Goal: Task Accomplishment & Management: Manage account settings

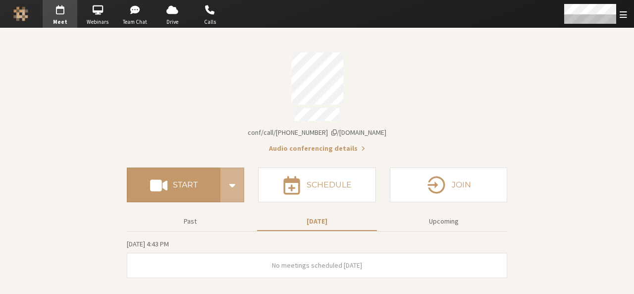
click at [419, 142] on div "Audio conferencing details" at bounding box center [317, 147] width 380 height 12
click at [617, 9] on div "Open menu" at bounding box center [595, 14] width 78 height 28
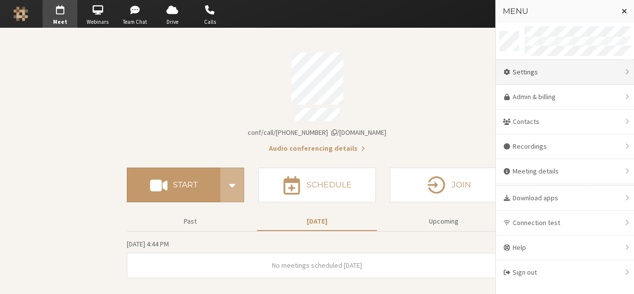
click at [575, 75] on div "Settings" at bounding box center [565, 72] width 138 height 25
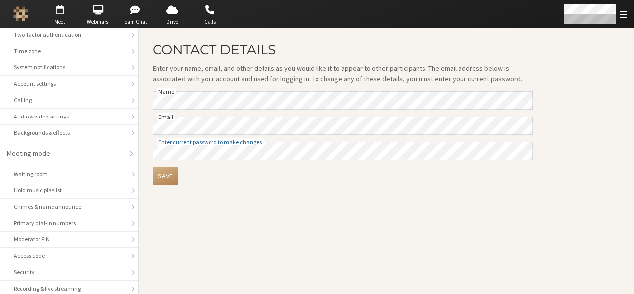
scroll to position [60, 0]
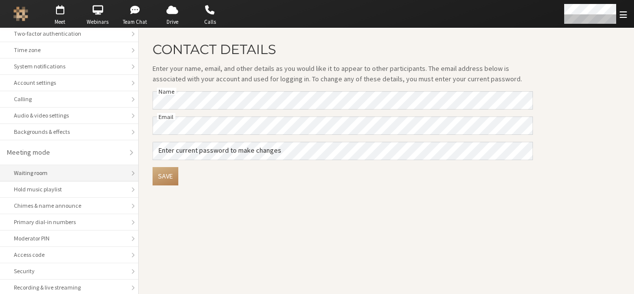
click at [78, 172] on div "Waiting room" at bounding box center [69, 172] width 110 height 9
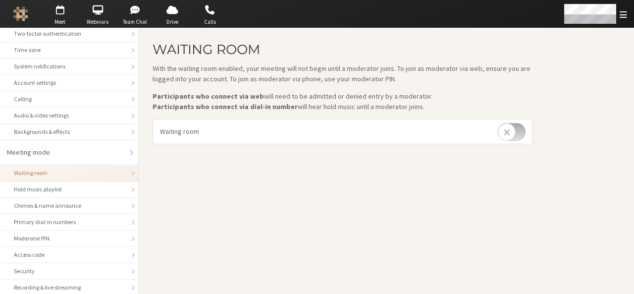
click at [522, 136] on input "checkbox" at bounding box center [512, 132] width 28 height 18
checkbox input "true"
click at [61, 17] on span "button" at bounding box center [60, 10] width 35 height 16
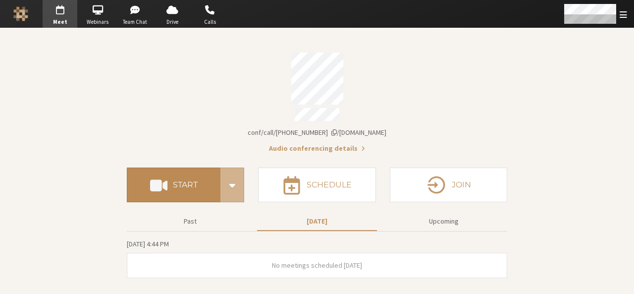
click at [199, 185] on button "Start" at bounding box center [174, 184] width 94 height 35
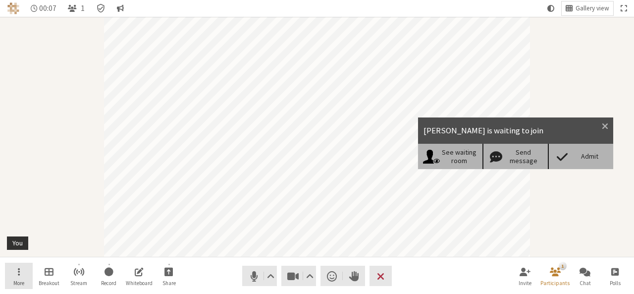
click at [10, 270] on button "More" at bounding box center [19, 275] width 28 height 27
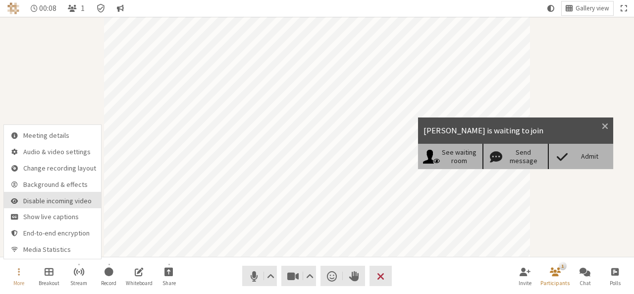
click at [43, 201] on body "00:08 1 Gallery view More Breakout Stream Record Whiteboard Share Audio Video S…" at bounding box center [317, 147] width 634 height 294
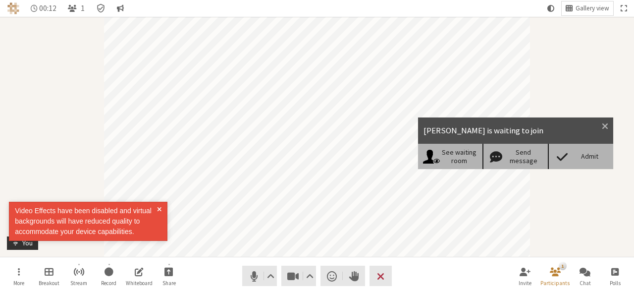
click at [160, 207] on span at bounding box center [159, 221] width 4 height 31
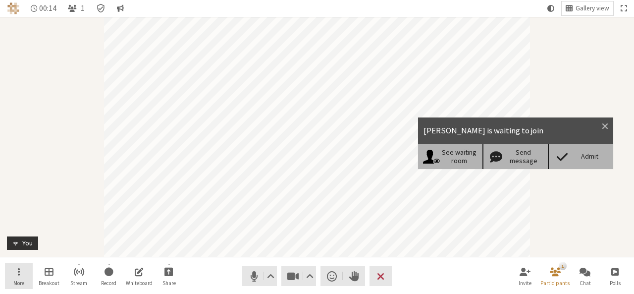
click at [20, 265] on button "More" at bounding box center [19, 275] width 28 height 27
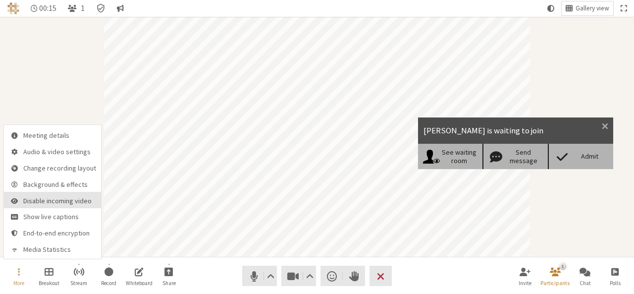
click at [30, 200] on span "Disable incoming video" at bounding box center [59, 200] width 73 height 7
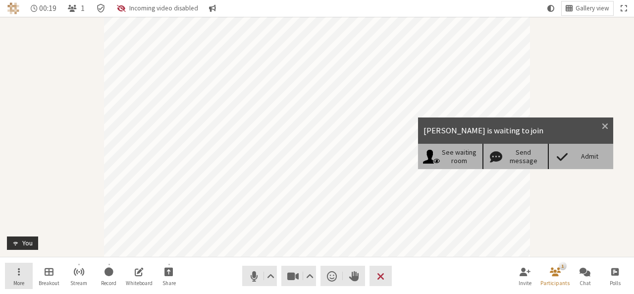
click at [24, 267] on button "More" at bounding box center [19, 275] width 28 height 27
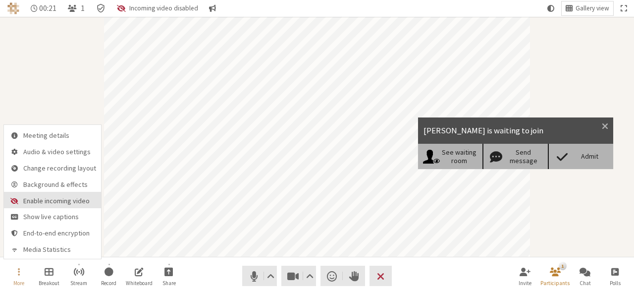
click at [38, 202] on span "Enable incoming video" at bounding box center [59, 200] width 73 height 7
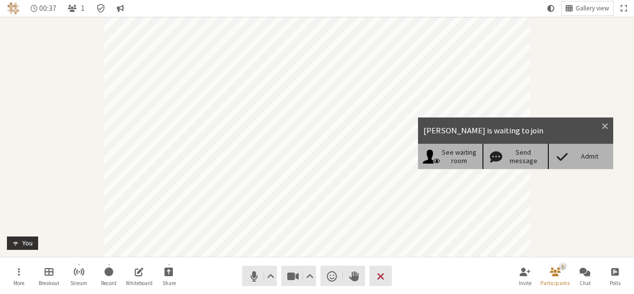
click at [581, 163] on div "Admit" at bounding box center [580, 156] width 65 height 25
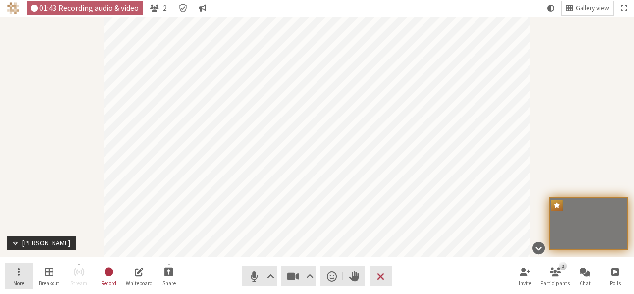
click at [29, 274] on button "More" at bounding box center [19, 275] width 28 height 27
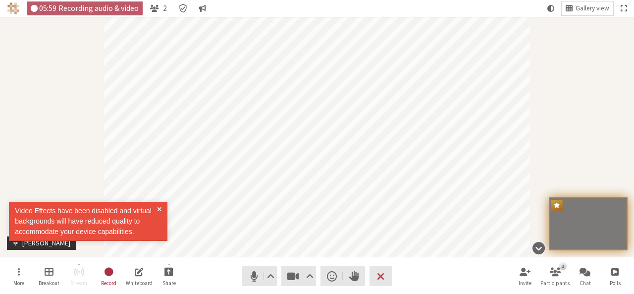
click at [80, 207] on div "Video Effects have been disabled and virtual backgrounds will have reduced qual…" at bounding box center [86, 221] width 142 height 31
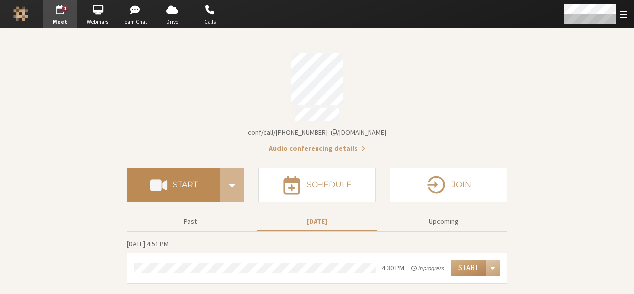
click at [161, 171] on button "Start" at bounding box center [174, 184] width 94 height 35
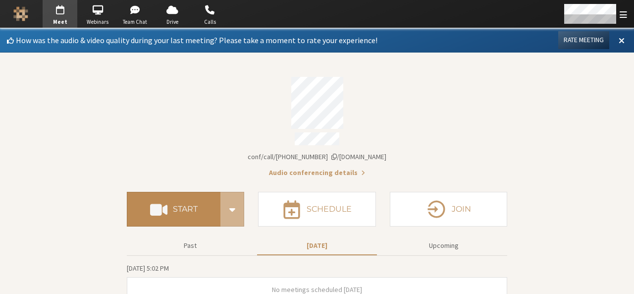
click at [178, 212] on button "Start" at bounding box center [174, 209] width 94 height 35
click at [175, 205] on h4 "Start" at bounding box center [185, 209] width 25 height 8
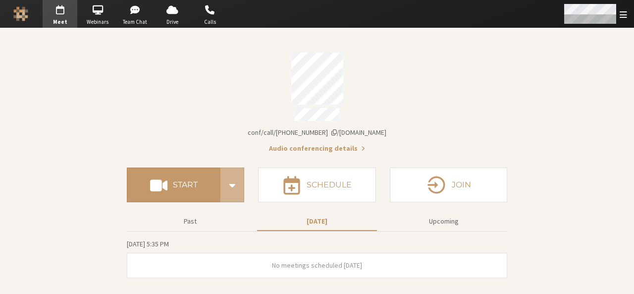
click at [620, 17] on span "Open menu" at bounding box center [622, 14] width 7 height 9
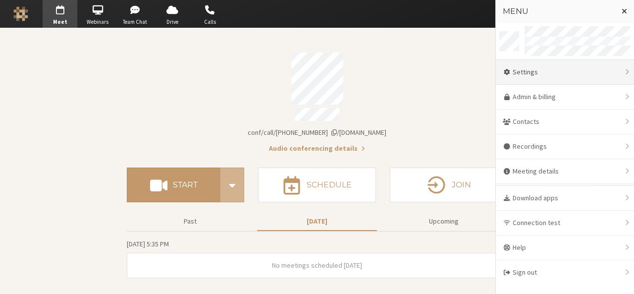
click at [546, 65] on div "Settings" at bounding box center [565, 72] width 138 height 25
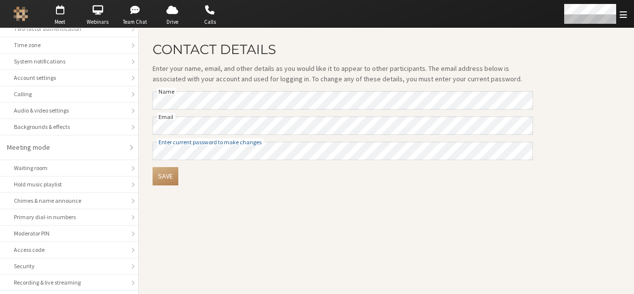
scroll to position [62, 0]
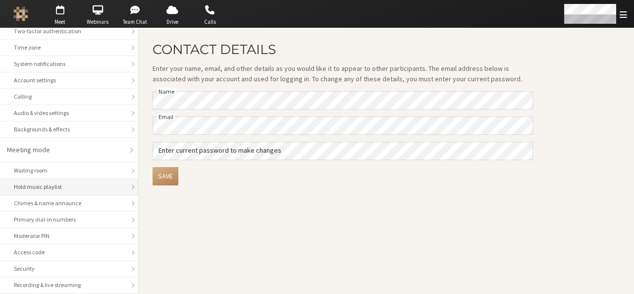
click at [68, 186] on div "Hold music playlist" at bounding box center [69, 186] width 110 height 9
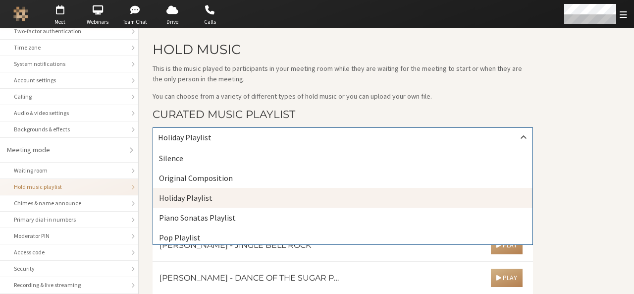
click at [348, 141] on div "Holiday Playlist" at bounding box center [342, 137] width 379 height 19
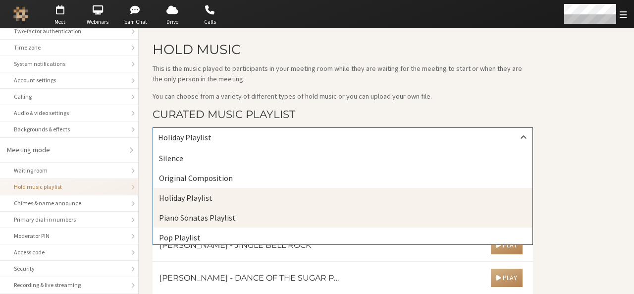
click at [315, 212] on div "Piano Sonatas Playlist" at bounding box center [342, 217] width 379 height 20
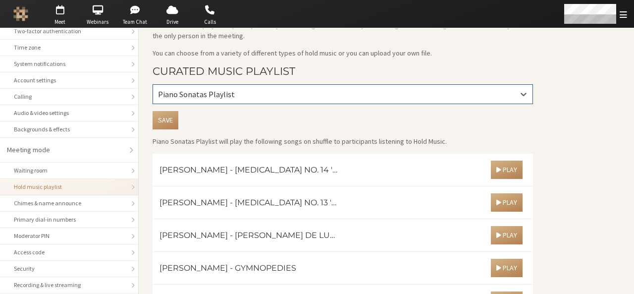
scroll to position [44, 0]
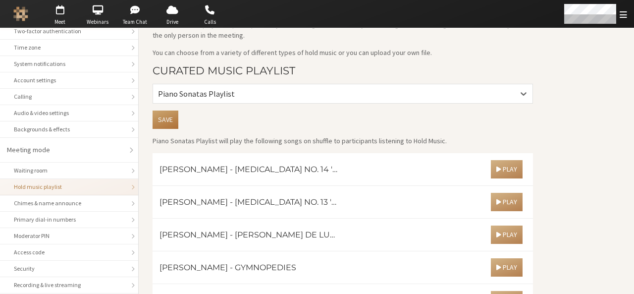
click at [162, 117] on button "Save" at bounding box center [166, 119] width 26 height 18
click at [496, 194] on button "Play" at bounding box center [507, 202] width 32 height 18
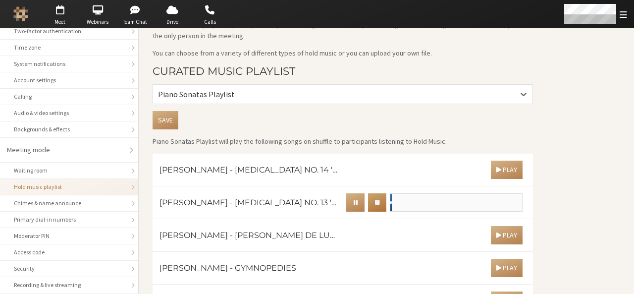
click at [380, 201] on button "button" at bounding box center [377, 202] width 18 height 18
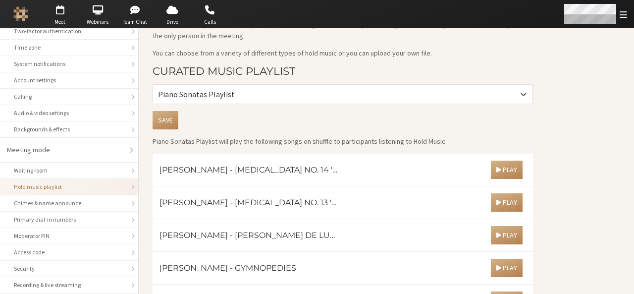
click at [630, 16] on div "Open menu" at bounding box center [595, 14] width 78 height 28
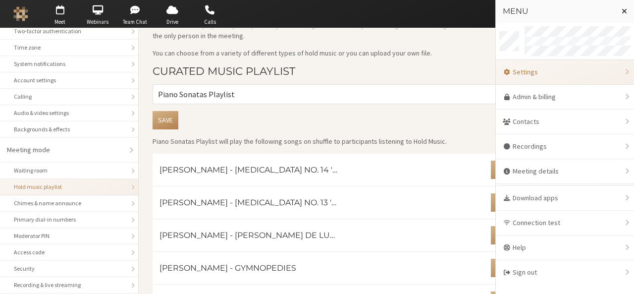
click at [558, 77] on div "Settings" at bounding box center [565, 72] width 138 height 25
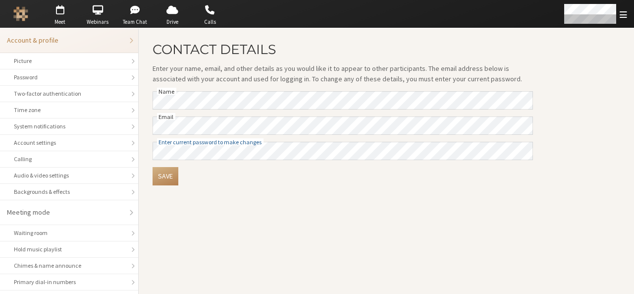
click at [558, 77] on main "Contact details Enter your name, email, and other details as you would like it …" at bounding box center [386, 160] width 495 height 265
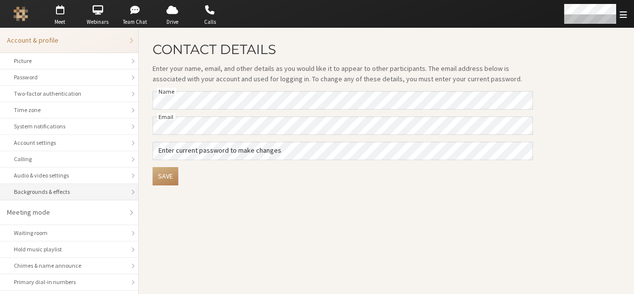
click at [76, 193] on div "Backgrounds & effects" at bounding box center [69, 191] width 110 height 9
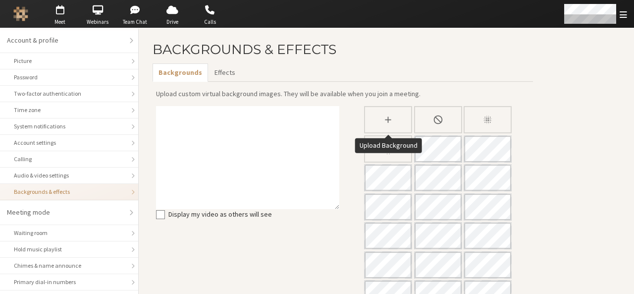
click at [443, 116] on div "None" at bounding box center [438, 119] width 48 height 27
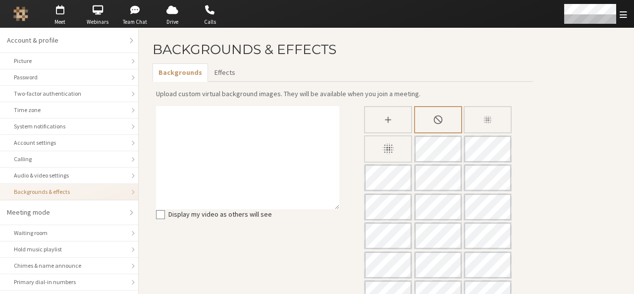
click at [486, 114] on icon "Slightly blur background" at bounding box center [487, 119] width 10 height 10
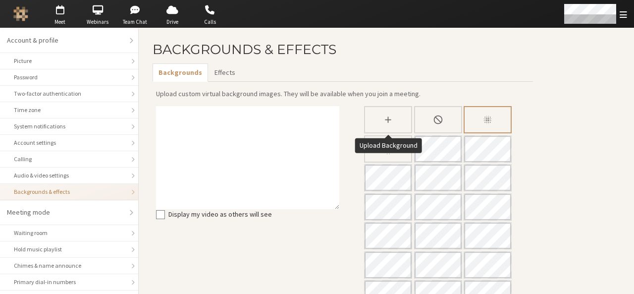
click at [393, 121] on div "Upload Background" at bounding box center [388, 119] width 46 height 25
type input "C:\fakepath\Screenshot 2025-08-21 at 4.49.35 PM.png"
click at [423, 117] on div "None" at bounding box center [438, 119] width 48 height 27
click at [432, 118] on div "None" at bounding box center [438, 119] width 48 height 27
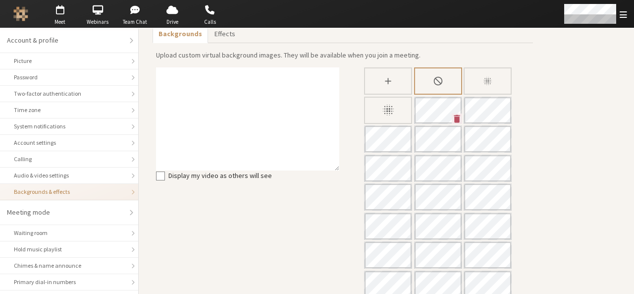
scroll to position [71, 0]
click at [455, 114] on icon "Custom Background" at bounding box center [457, 118] width 6 height 8
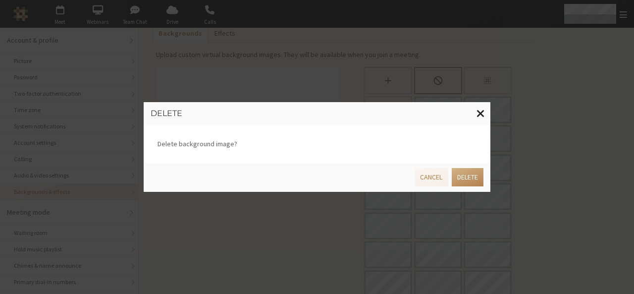
click at [478, 109] on span "Close modal" at bounding box center [480, 113] width 8 height 12
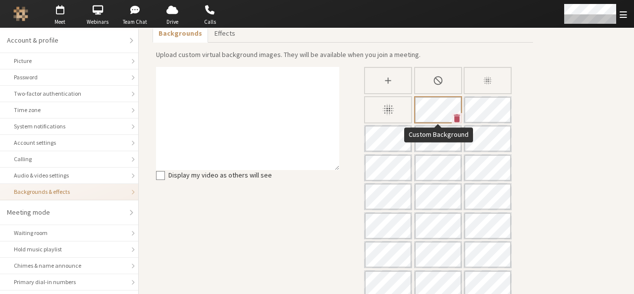
click at [454, 114] on icon "Custom Background" at bounding box center [457, 118] width 10 height 10
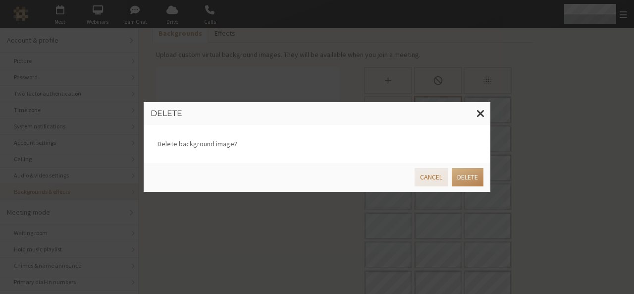
click at [432, 176] on button "Cancel" at bounding box center [430, 177] width 33 height 18
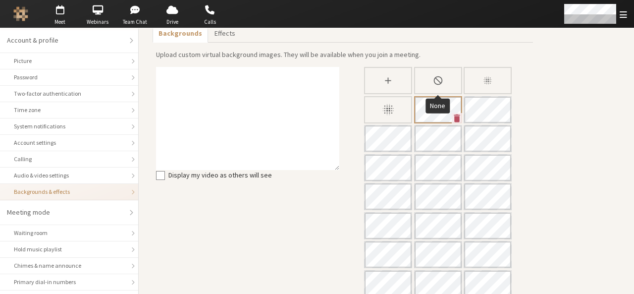
click at [446, 83] on div "None" at bounding box center [438, 80] width 48 height 27
click at [454, 115] on icon "Custom Background" at bounding box center [457, 118] width 6 height 8
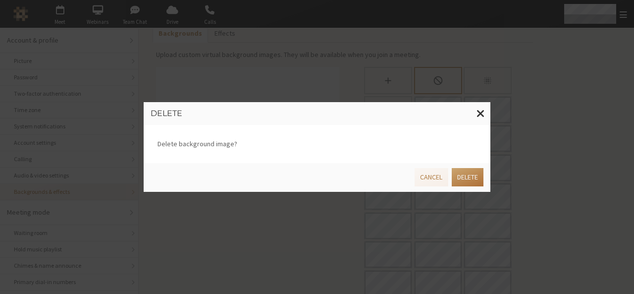
click at [462, 180] on button "Delete" at bounding box center [468, 177] width 32 height 18
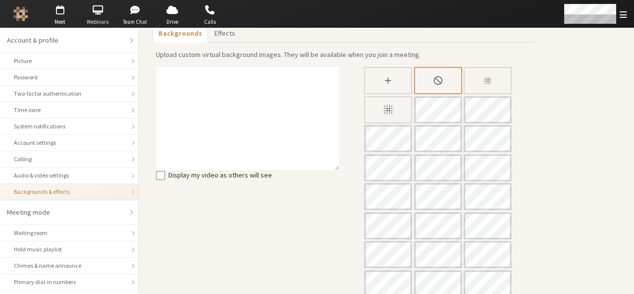
click at [99, 8] on span "button" at bounding box center [97, 10] width 35 height 16
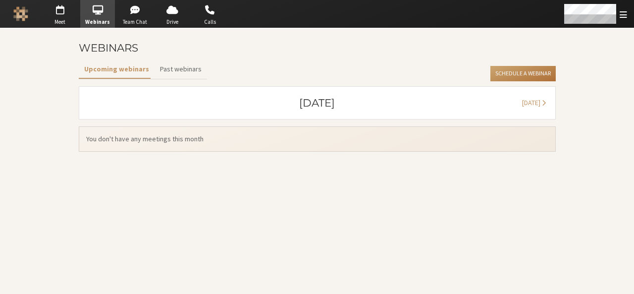
click at [511, 71] on button "Schedule a Webinar" at bounding box center [522, 74] width 65 height 16
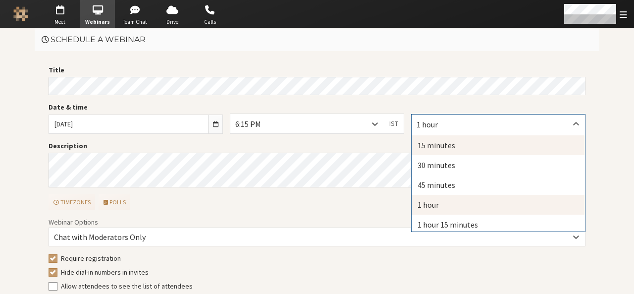
click at [424, 147] on div "15 minutes" at bounding box center [498, 145] width 173 height 20
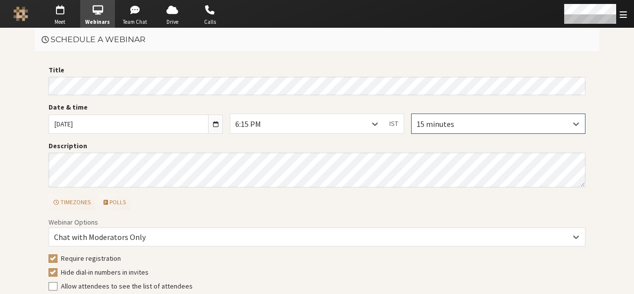
scroll to position [60, 0]
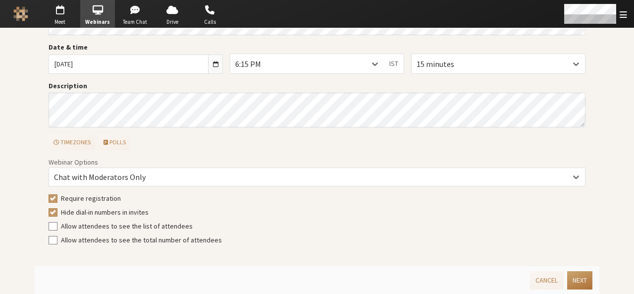
click at [577, 285] on button "Next" at bounding box center [579, 280] width 25 height 18
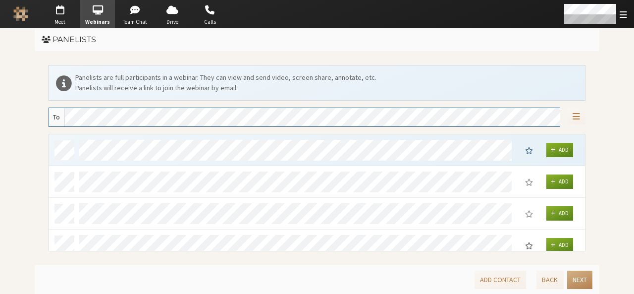
scroll to position [110, 529]
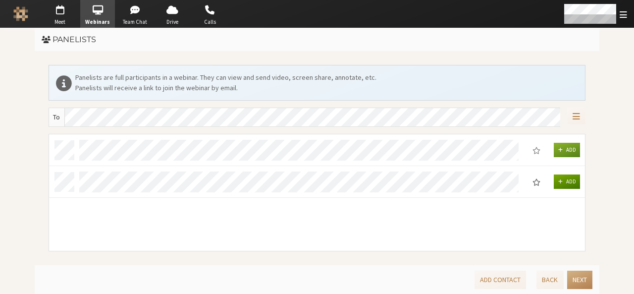
click at [573, 178] on span "Add" at bounding box center [571, 181] width 10 height 7
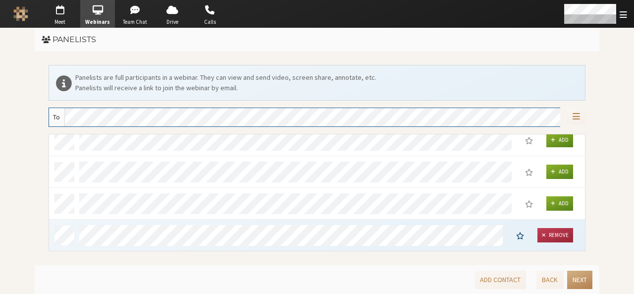
scroll to position [7, 8]
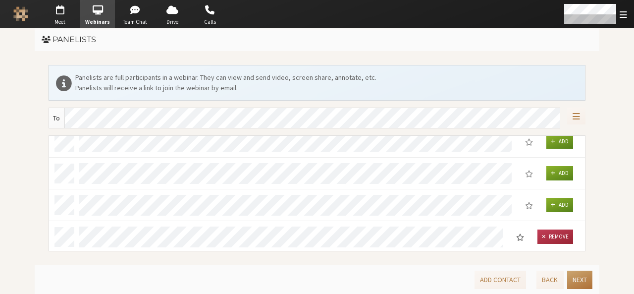
click at [577, 278] on button "Next" at bounding box center [579, 279] width 25 height 18
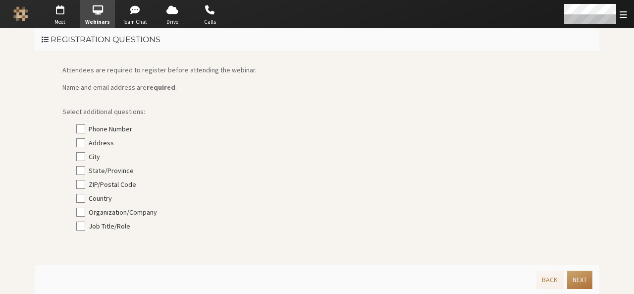
click at [577, 278] on button "Next" at bounding box center [579, 279] width 25 height 18
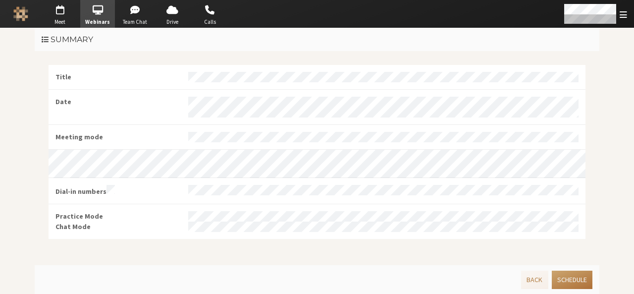
click at [577, 278] on button "Schedule" at bounding box center [572, 279] width 41 height 18
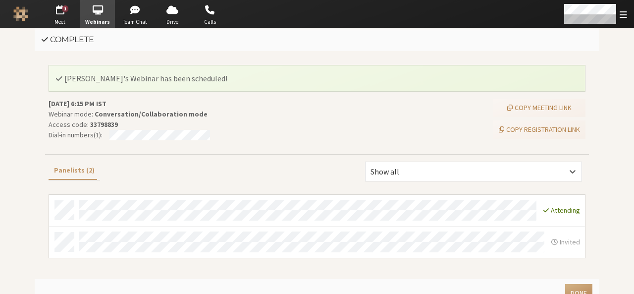
scroll to position [12, 0]
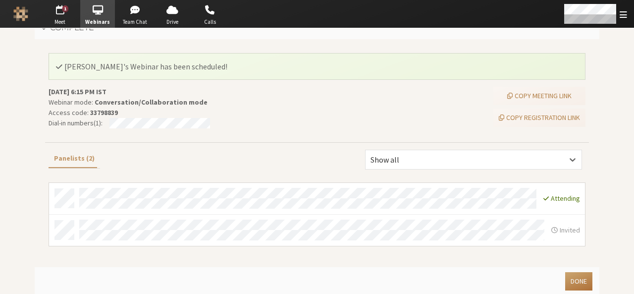
click at [567, 278] on button "Done" at bounding box center [578, 281] width 27 height 18
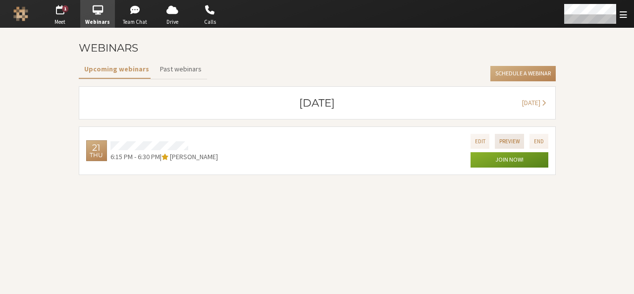
click at [521, 135] on button "Preview" at bounding box center [510, 141] width 30 height 14
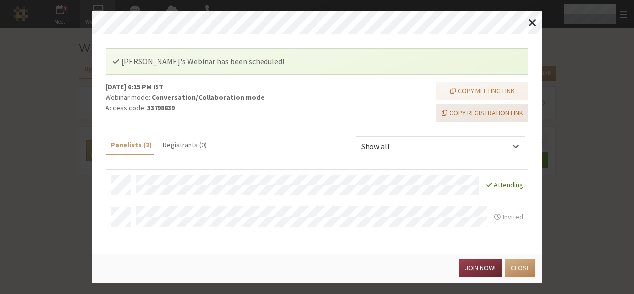
click at [485, 108] on button "Copy registration link" at bounding box center [482, 112] width 92 height 18
click at [471, 269] on button "Join now!" at bounding box center [480, 267] width 42 height 18
click at [516, 267] on button "Close" at bounding box center [520, 267] width 30 height 18
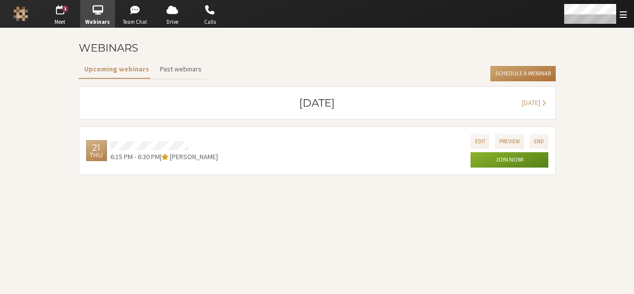
click at [516, 69] on button "Schedule a Webinar" at bounding box center [522, 74] width 65 height 16
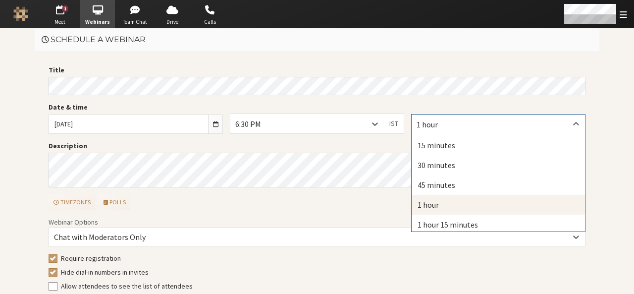
click at [456, 116] on div "1 hour" at bounding box center [498, 123] width 173 height 19
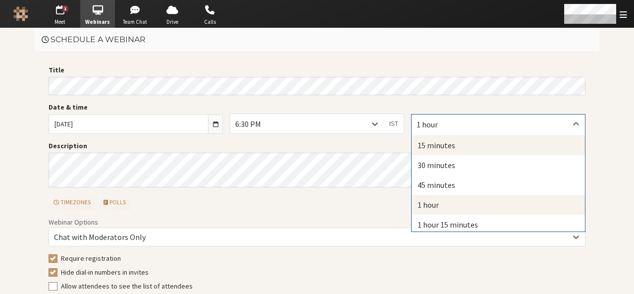
click at [447, 143] on div "15 minutes" at bounding box center [498, 145] width 173 height 20
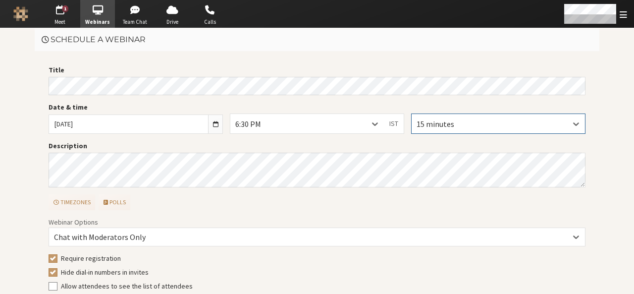
scroll to position [60, 0]
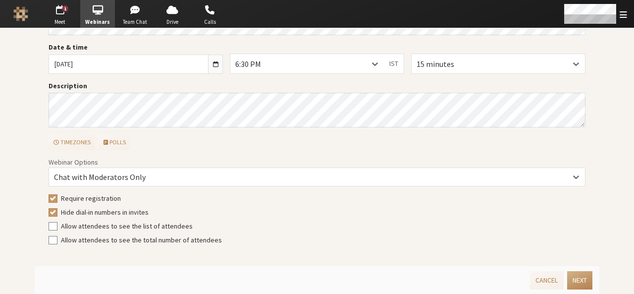
click at [103, 198] on span "Require registration" at bounding box center [91, 198] width 60 height 9
click at [57, 198] on input "Require registration" at bounding box center [53, 198] width 9 height 10
checkbox input "false"
click at [574, 276] on button "Next" at bounding box center [579, 280] width 25 height 18
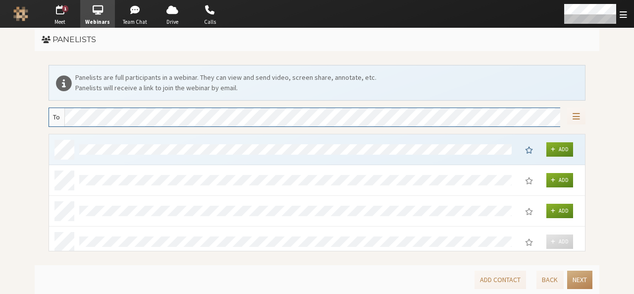
scroll to position [110, 529]
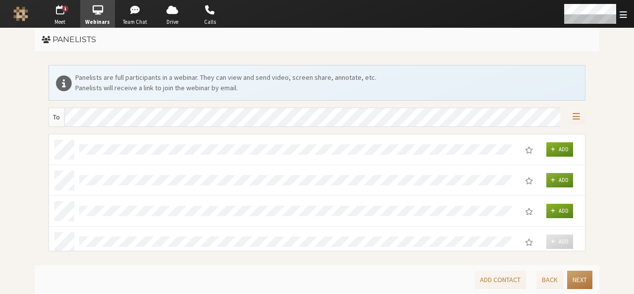
click at [574, 276] on button "Next" at bounding box center [579, 279] width 25 height 18
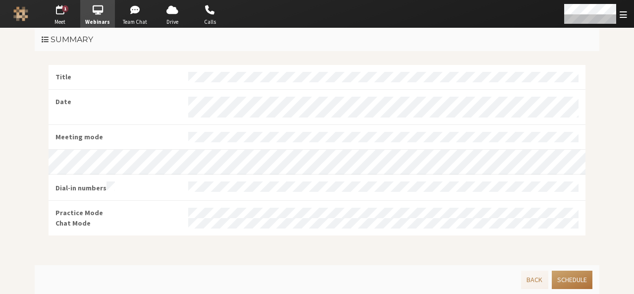
click at [574, 276] on button "Schedule" at bounding box center [572, 279] width 41 height 18
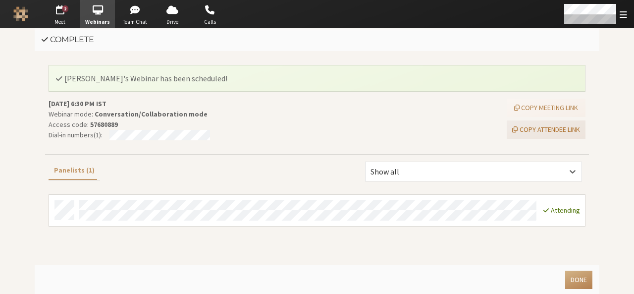
click at [522, 128] on button "Copy attendee link" at bounding box center [546, 129] width 79 height 18
click at [576, 276] on button "Done" at bounding box center [578, 279] width 27 height 18
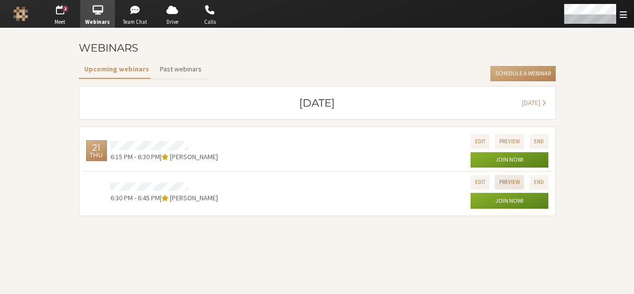
click at [512, 186] on button "Preview" at bounding box center [510, 182] width 30 height 14
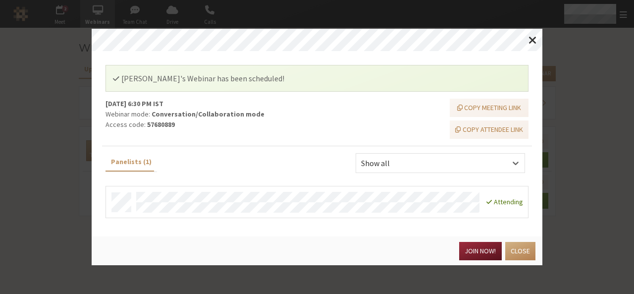
click at [464, 252] on button "Join now!" at bounding box center [480, 251] width 42 height 18
click at [517, 246] on button "Close" at bounding box center [520, 251] width 30 height 18
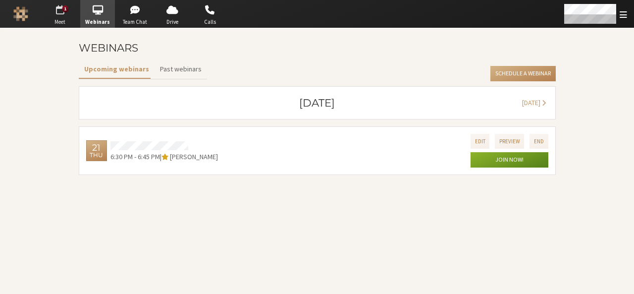
click at [54, 18] on span "Meet" at bounding box center [60, 22] width 35 height 8
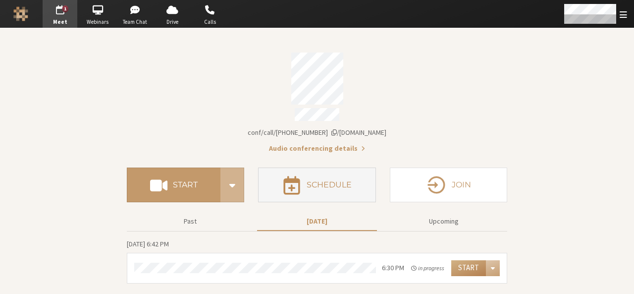
click at [328, 174] on button "Schedule" at bounding box center [316, 184] width 117 height 35
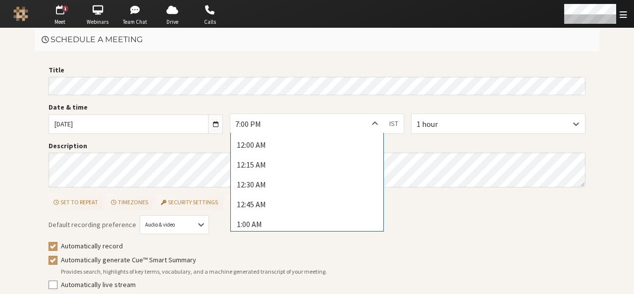
click at [361, 126] on div "7:00 PM" at bounding box center [307, 123] width 154 height 19
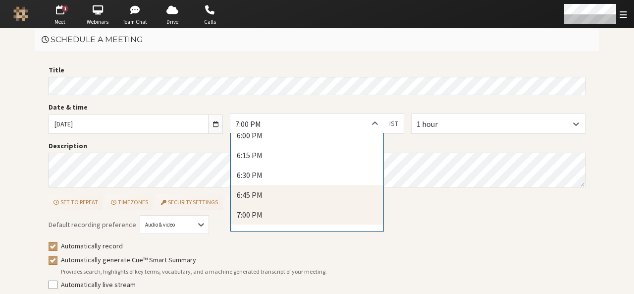
click at [334, 192] on div "6:45 PM" at bounding box center [307, 195] width 153 height 20
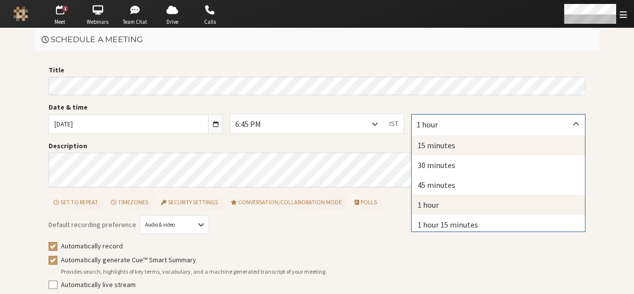
click at [419, 141] on div "15 minutes" at bounding box center [498, 145] width 173 height 20
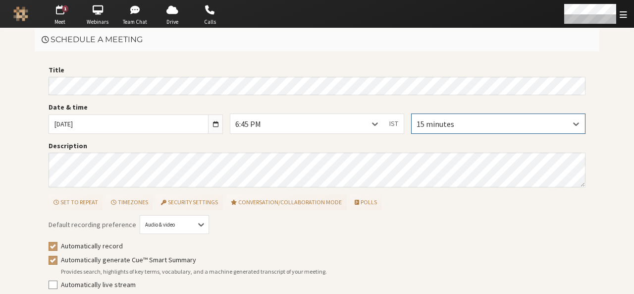
scroll to position [45, 0]
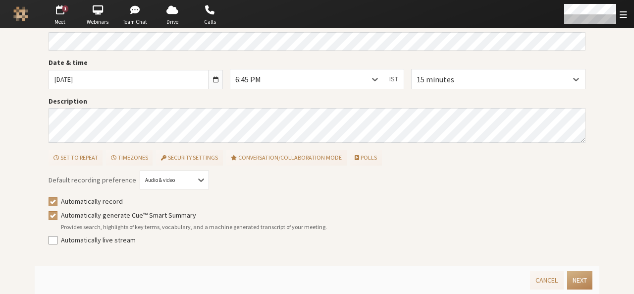
click at [93, 201] on label "Automatically record" at bounding box center [323, 201] width 525 height 10
click at [57, 201] on input "Automatically record" at bounding box center [53, 201] width 9 height 10
checkbox input "false"
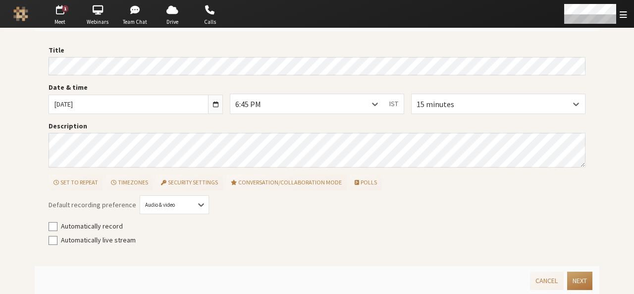
click at [568, 284] on button "Next" at bounding box center [579, 280] width 25 height 18
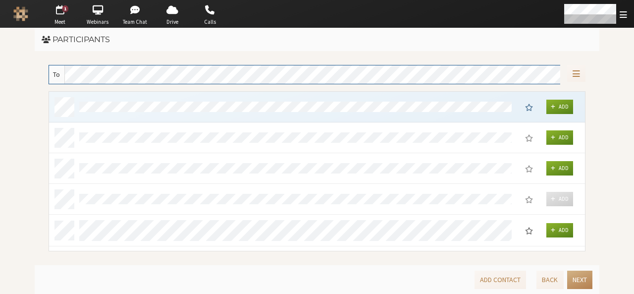
scroll to position [153, 529]
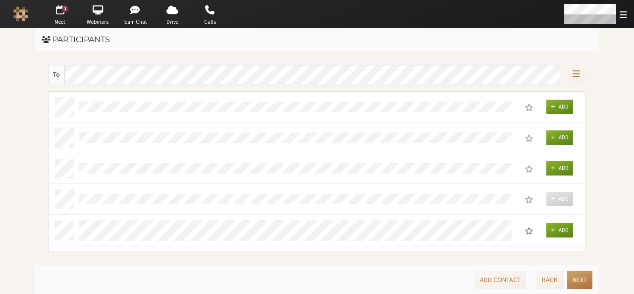
click at [568, 284] on button "Next" at bounding box center [579, 279] width 25 height 18
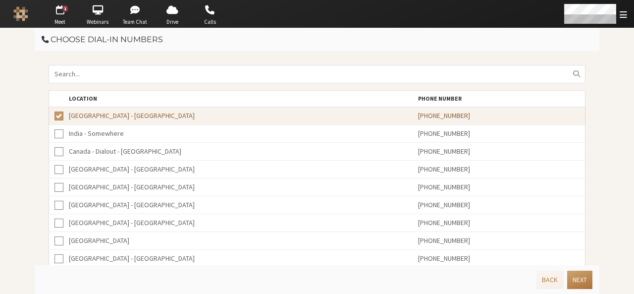
click at [568, 284] on button "Next" at bounding box center [579, 279] width 25 height 18
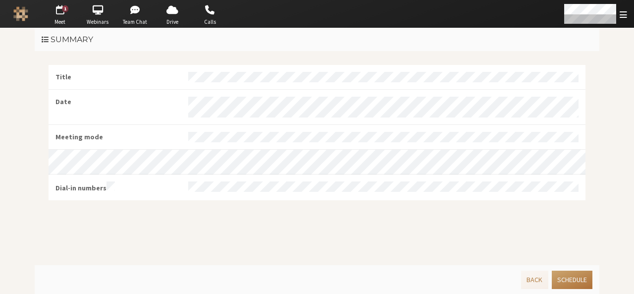
click at [568, 284] on button "Schedule" at bounding box center [572, 279] width 41 height 18
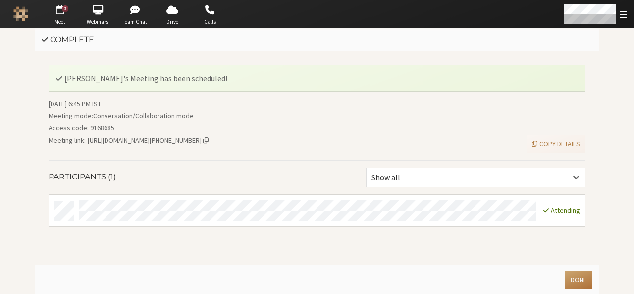
click at [576, 279] on button "Done" at bounding box center [578, 279] width 27 height 18
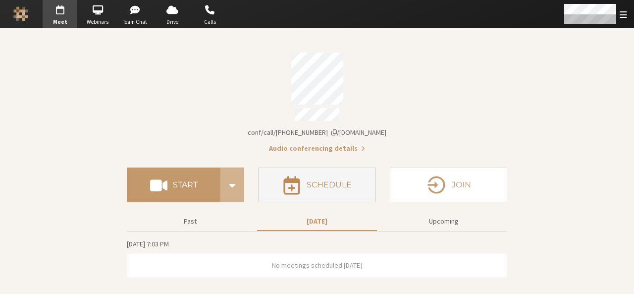
click at [329, 186] on button "Schedule" at bounding box center [316, 184] width 117 height 35
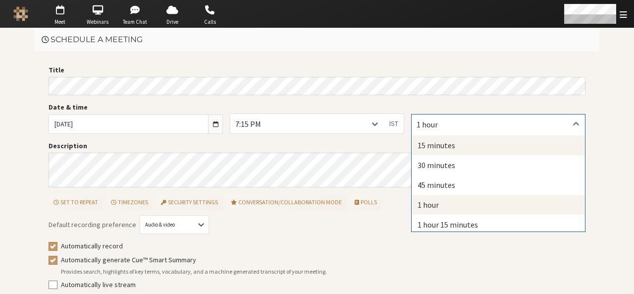
click at [428, 149] on div "15 minutes" at bounding box center [498, 145] width 173 height 20
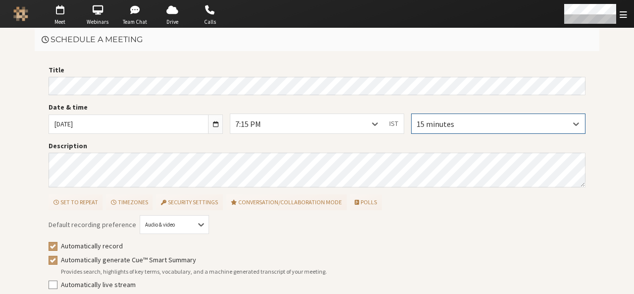
scroll to position [45, 0]
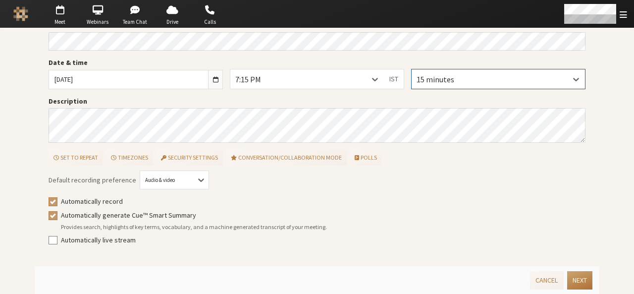
click at [580, 274] on button "Next" at bounding box center [579, 280] width 25 height 18
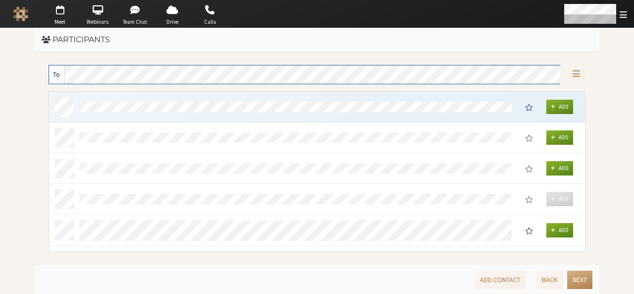
scroll to position [153, 529]
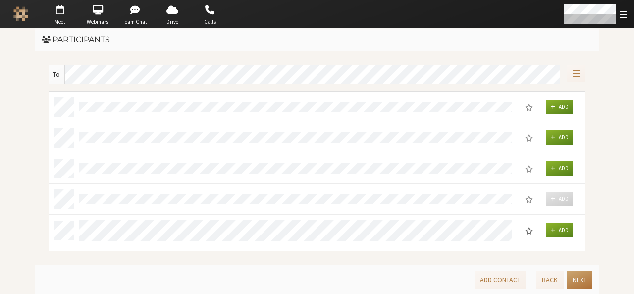
click at [580, 274] on button "Next" at bounding box center [579, 279] width 25 height 18
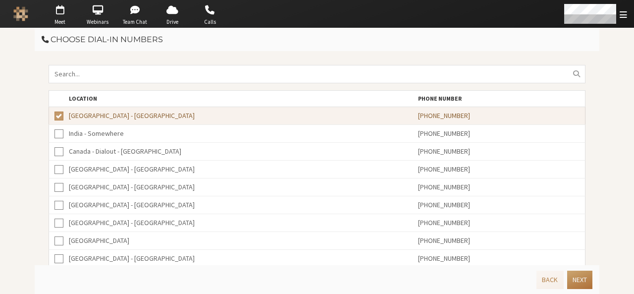
click at [580, 274] on button "Next" at bounding box center [579, 279] width 25 height 18
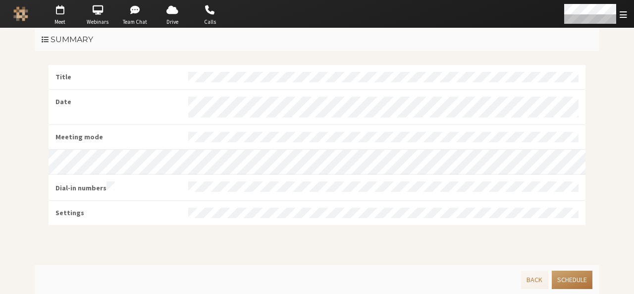
click at [580, 274] on button "Schedule" at bounding box center [572, 279] width 41 height 18
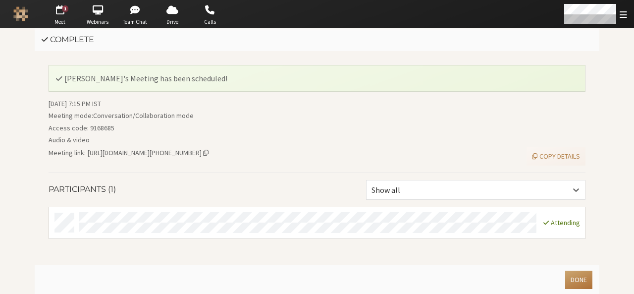
click at [583, 282] on button "Done" at bounding box center [578, 279] width 27 height 18
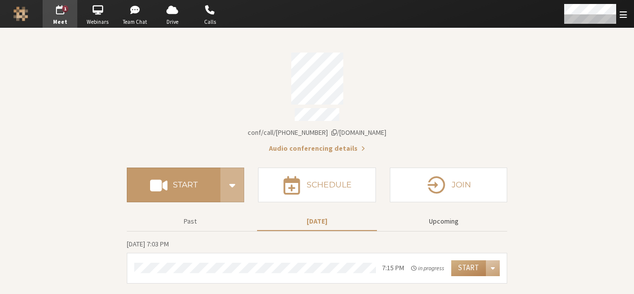
click at [459, 217] on button "Upcoming" at bounding box center [444, 220] width 120 height 17
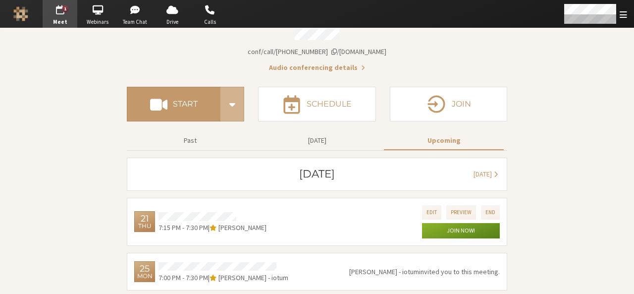
scroll to position [122, 0]
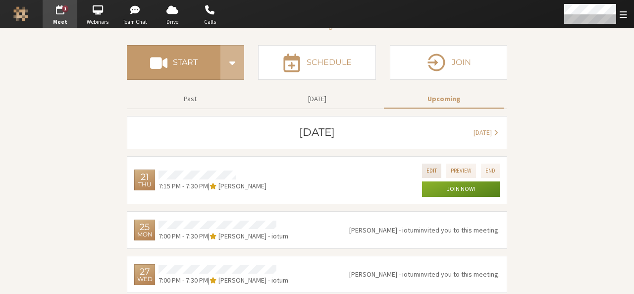
click at [428, 164] on button "Edit" at bounding box center [431, 170] width 19 height 14
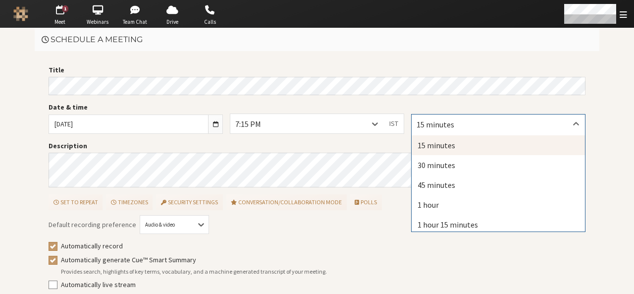
click at [428, 131] on div "15 minutes" at bounding box center [498, 123] width 173 height 19
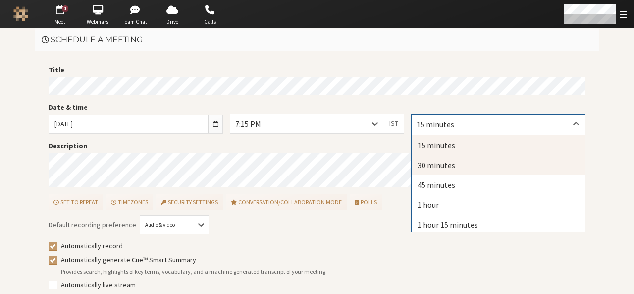
click at [426, 158] on div "30 minutes" at bounding box center [498, 165] width 173 height 20
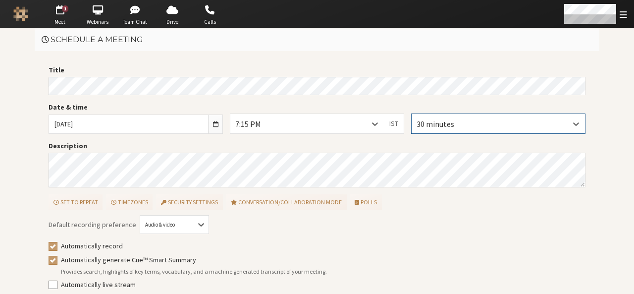
scroll to position [45, 0]
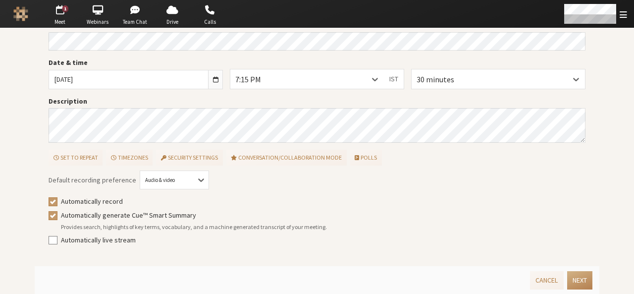
click at [80, 203] on label "Automatically record" at bounding box center [323, 201] width 525 height 10
click at [57, 203] on input "Automatically record" at bounding box center [53, 201] width 9 height 10
checkbox input "false"
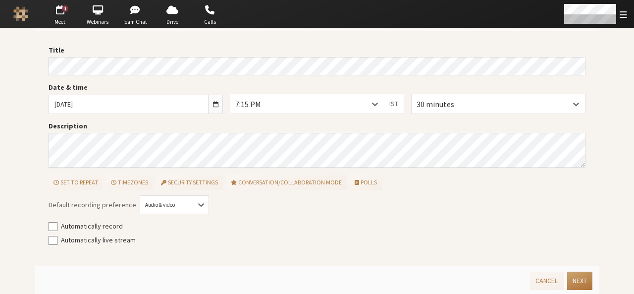
click at [572, 279] on button "Next" at bounding box center [579, 280] width 25 height 18
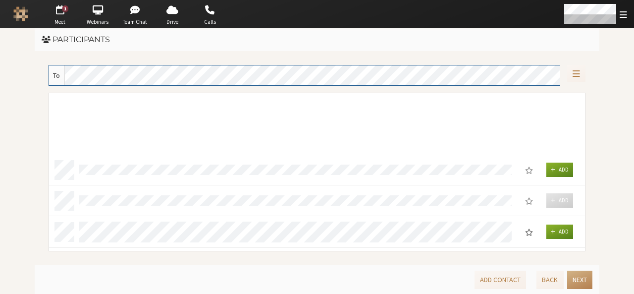
scroll to position [122, 0]
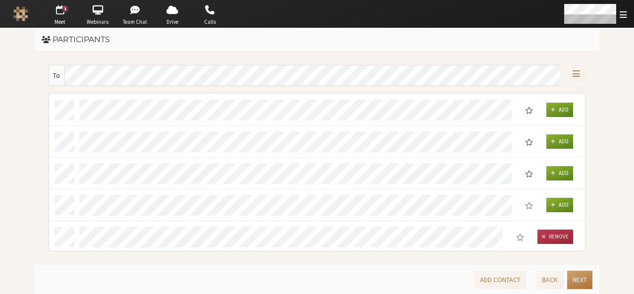
click at [584, 283] on button "Next" at bounding box center [579, 279] width 25 height 18
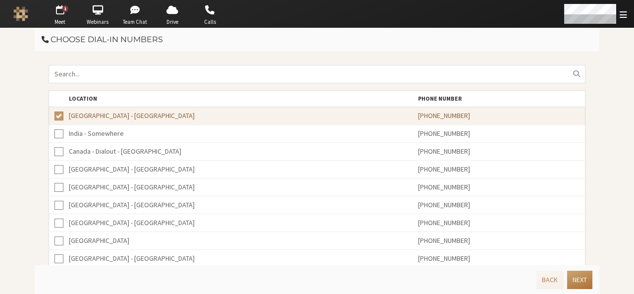
click at [584, 283] on button "Next" at bounding box center [579, 279] width 25 height 18
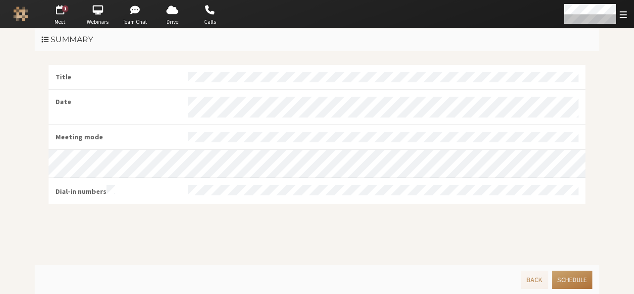
click at [584, 283] on button "Schedule" at bounding box center [572, 279] width 41 height 18
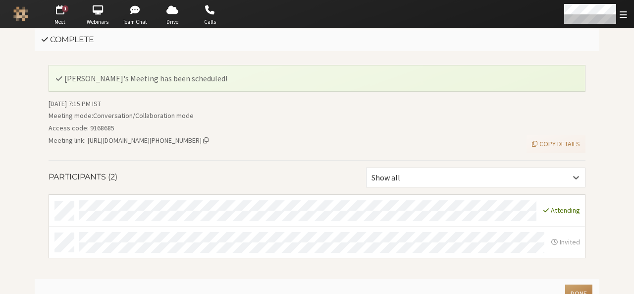
click at [584, 284] on button "Done" at bounding box center [578, 293] width 27 height 18
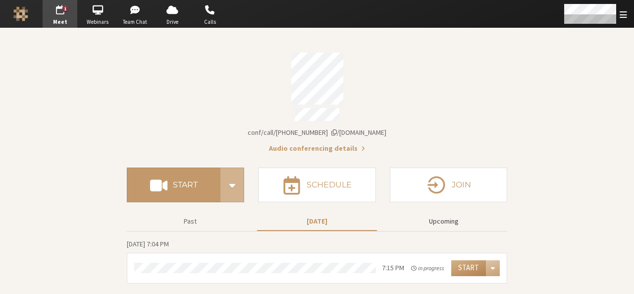
click at [443, 221] on button "Upcoming" at bounding box center [444, 220] width 120 height 17
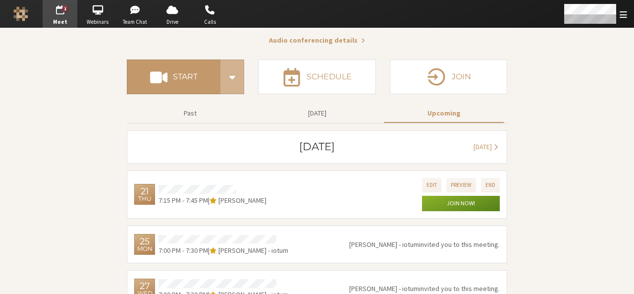
scroll to position [122, 0]
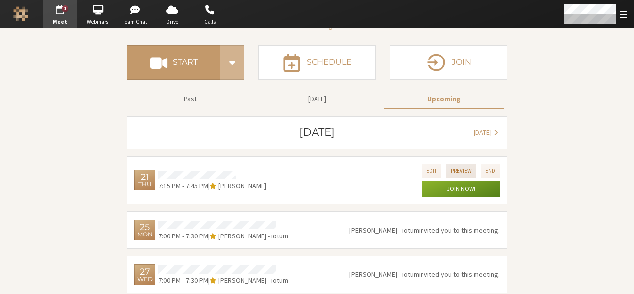
click at [448, 169] on button "Preview" at bounding box center [461, 170] width 30 height 14
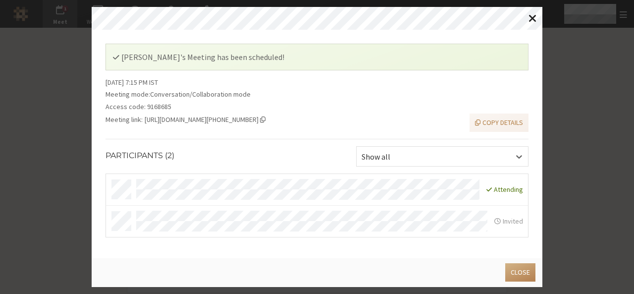
click at [533, 21] on span "Close modal" at bounding box center [532, 18] width 8 height 12
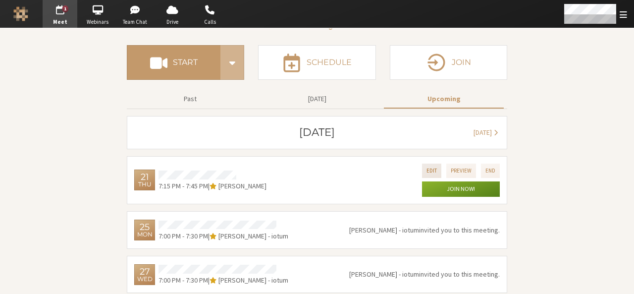
click at [430, 163] on button "Edit" at bounding box center [431, 170] width 19 height 14
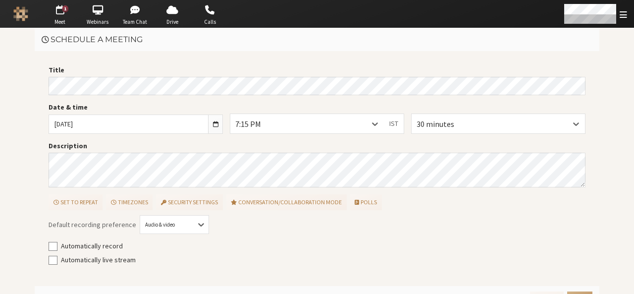
scroll to position [15, 0]
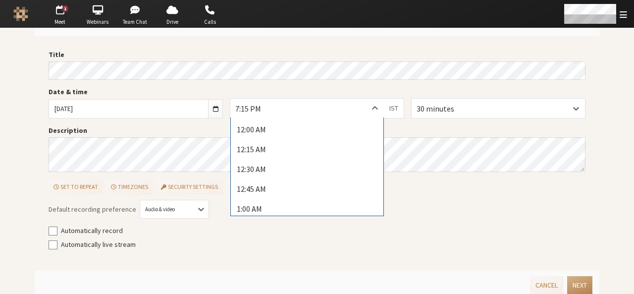
click at [374, 103] on icon at bounding box center [375, 108] width 10 height 10
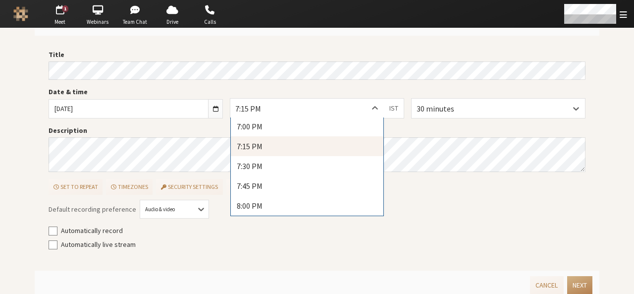
scroll to position [1510, 0]
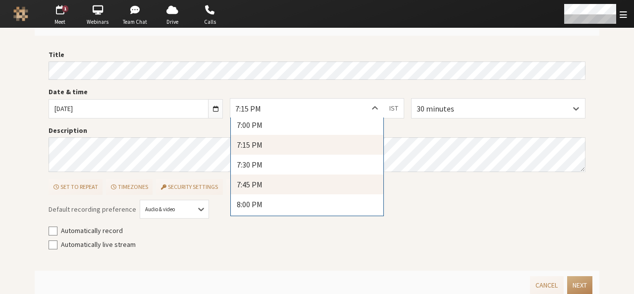
click at [313, 179] on div "7:45 PM" at bounding box center [307, 184] width 153 height 20
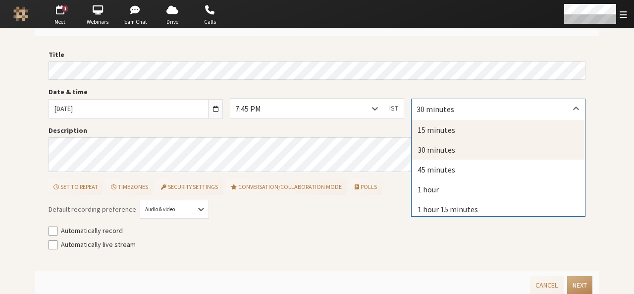
click at [426, 133] on div "15 minutes" at bounding box center [498, 130] width 173 height 20
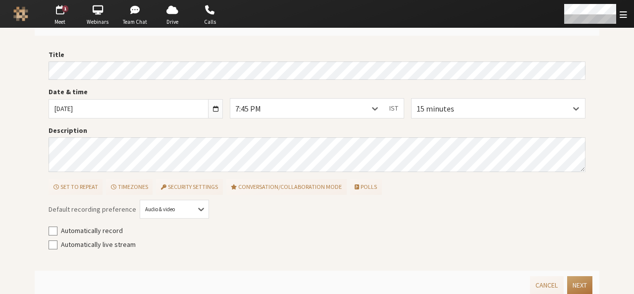
click at [572, 286] on button "Next" at bounding box center [579, 285] width 25 height 18
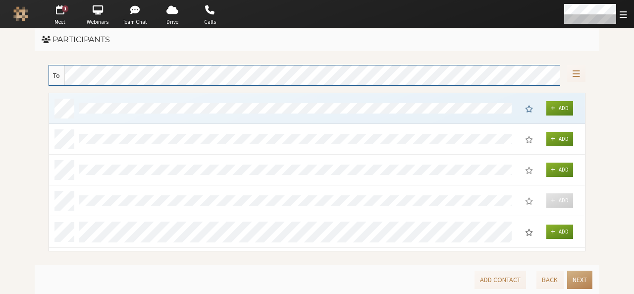
scroll to position [151, 529]
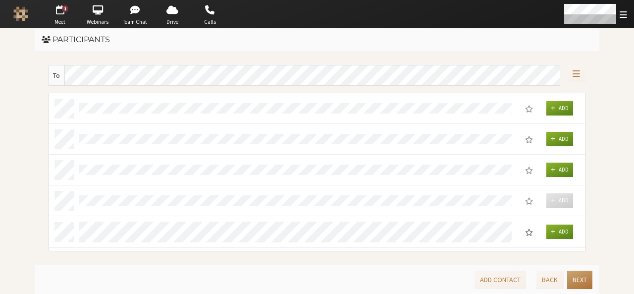
click at [572, 286] on button "Next" at bounding box center [579, 279] width 25 height 18
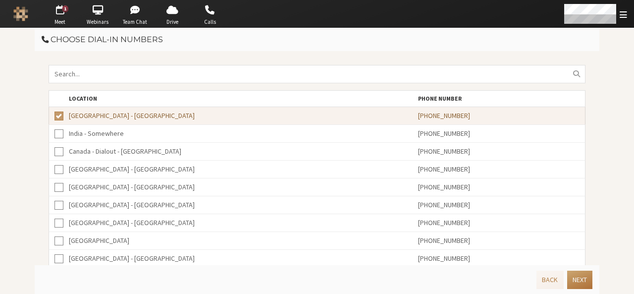
click at [572, 286] on button "Next" at bounding box center [579, 279] width 25 height 18
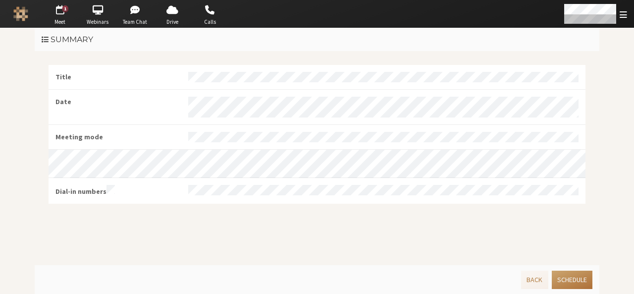
click at [572, 286] on button "Schedule" at bounding box center [572, 279] width 41 height 18
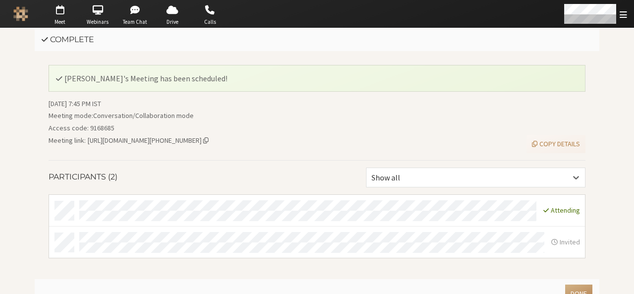
scroll to position [12, 0]
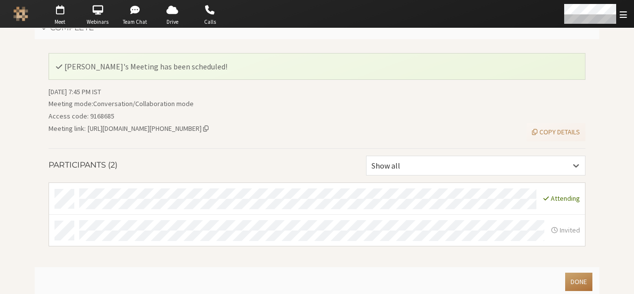
click at [576, 276] on button "Done" at bounding box center [578, 281] width 27 height 18
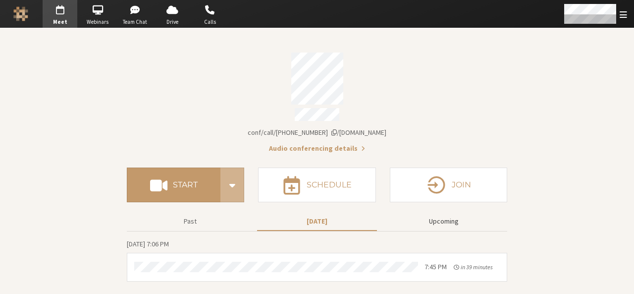
click at [444, 223] on button "Upcoming" at bounding box center [444, 220] width 120 height 17
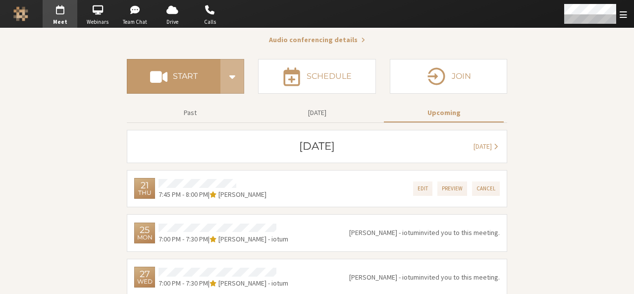
scroll to position [109, 0]
click at [485, 182] on button "Cancel" at bounding box center [486, 188] width 28 height 14
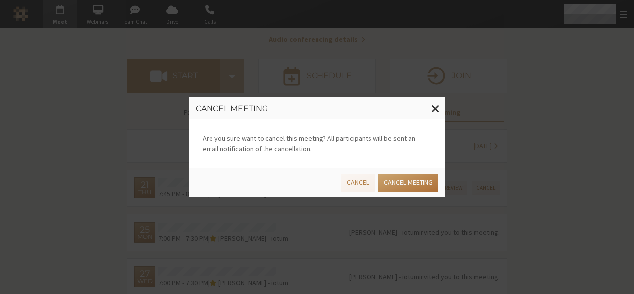
click at [409, 183] on button "Cancel meeting" at bounding box center [408, 182] width 60 height 18
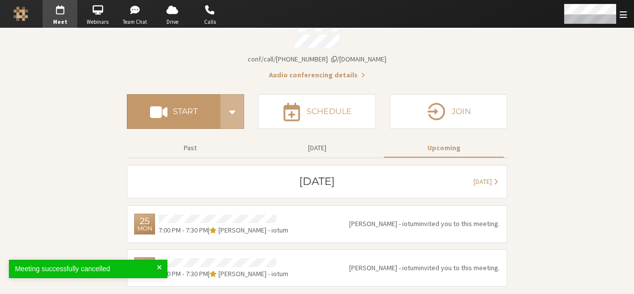
scroll to position [67, 0]
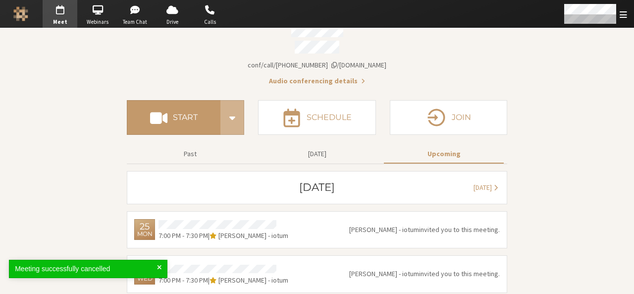
click at [155, 267] on div "Meeting successfully cancelled" at bounding box center [86, 268] width 142 height 10
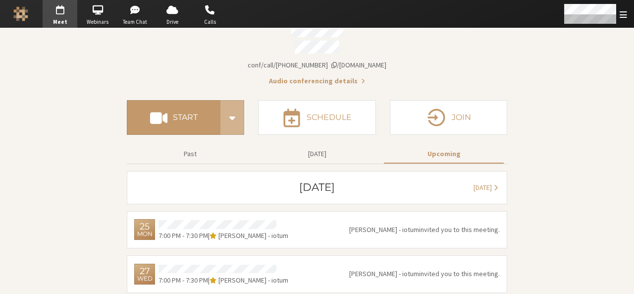
scroll to position [0, 0]
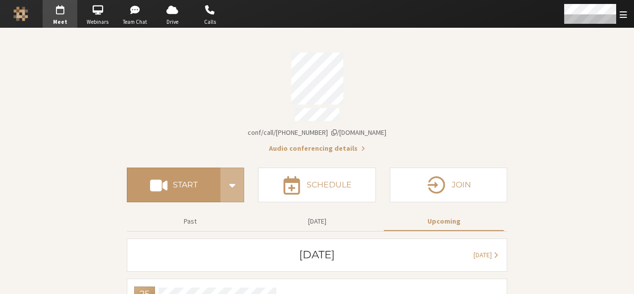
click at [400, 98] on div "Account details" at bounding box center [317, 78] width 380 height 52
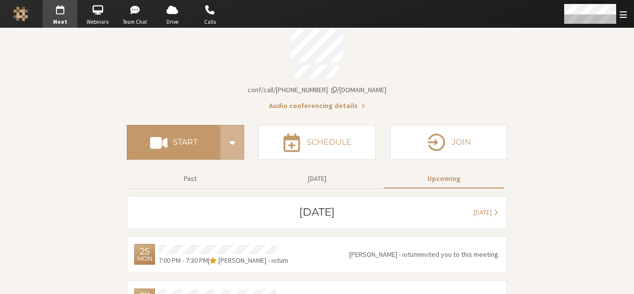
scroll to position [67, 0]
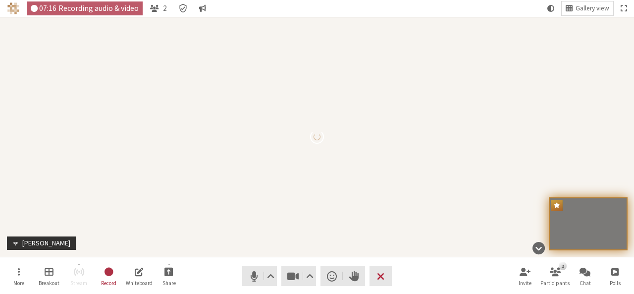
click at [384, 274] on span "End or leave meeting" at bounding box center [380, 276] width 7 height 14
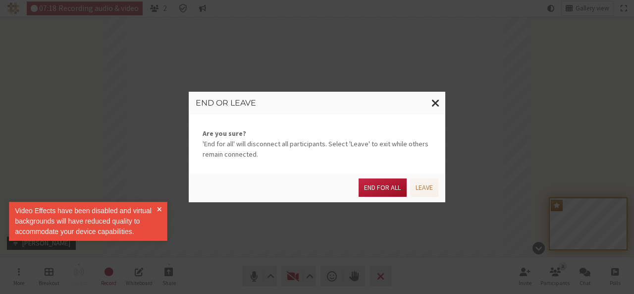
click at [381, 187] on button "End for all" at bounding box center [383, 187] width 48 height 18
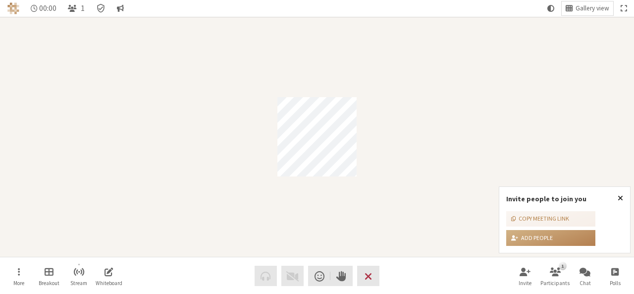
click at [621, 197] on span "Close popover" at bounding box center [620, 198] width 5 height 8
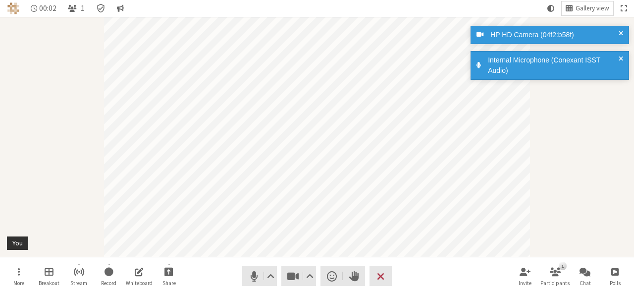
click at [624, 55] on div "Internal Microphone (Conexant ISST Audio)" at bounding box center [549, 65] width 158 height 29
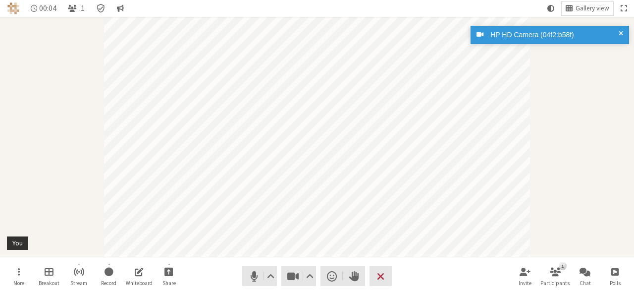
click at [619, 29] on div "HP HD Camera (04f2:b58f)" at bounding box center [549, 35] width 158 height 18
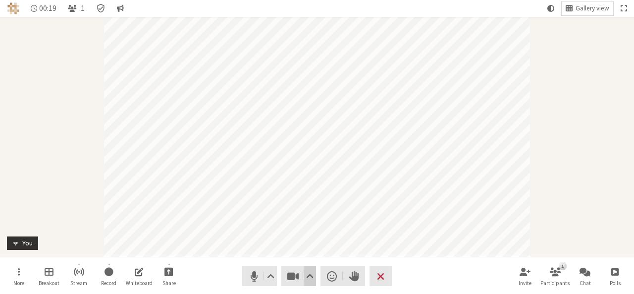
click at [309, 272] on span "Video setting" at bounding box center [309, 276] width 7 height 14
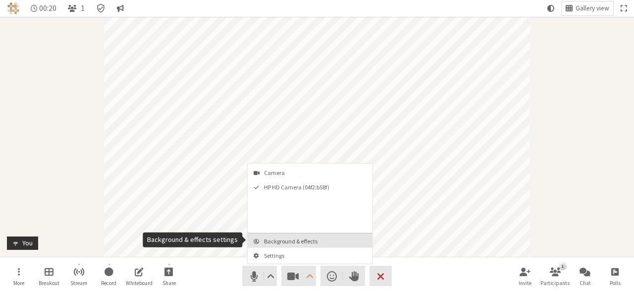
click at [304, 243] on span "Background & effects" at bounding box center [316, 241] width 104 height 6
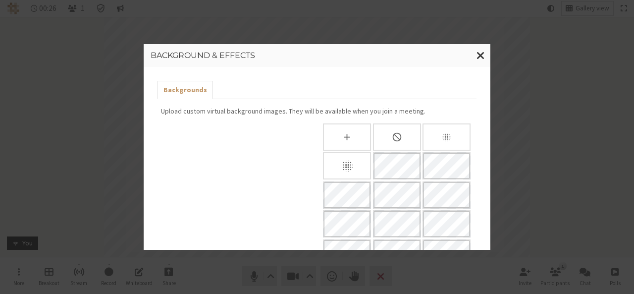
click at [219, 92] on ul "Backgrounds" at bounding box center [316, 90] width 319 height 18
click at [480, 55] on span "Close modal" at bounding box center [480, 55] width 8 height 12
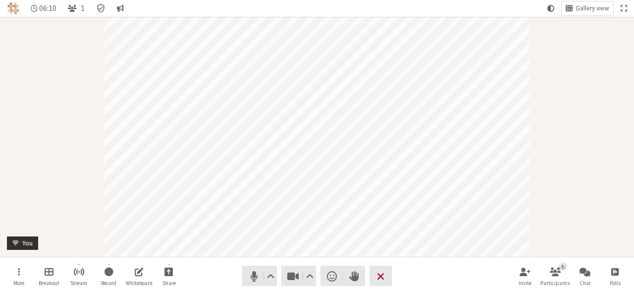
click at [383, 266] on button "Leave" at bounding box center [380, 275] width 22 height 20
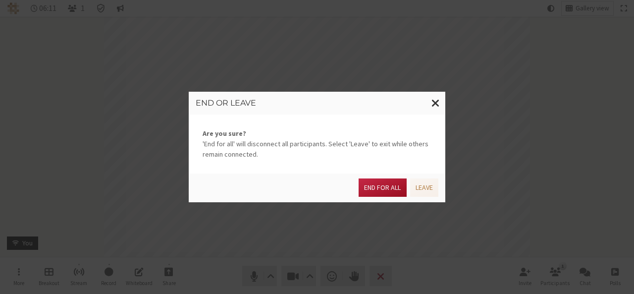
click at [374, 186] on button "End for all" at bounding box center [383, 187] width 48 height 18
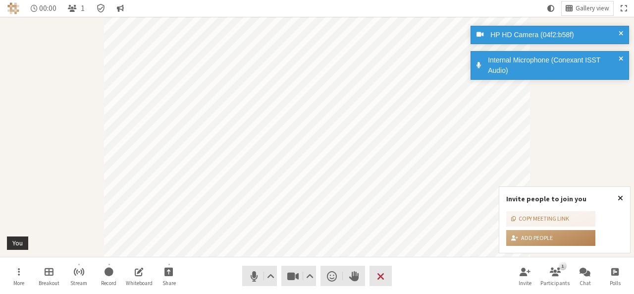
click at [620, 197] on span "Close popover" at bounding box center [620, 198] width 5 height 8
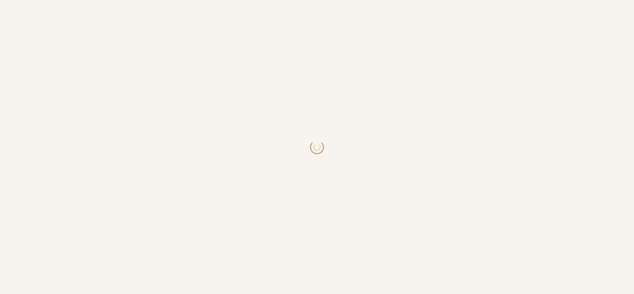
drag, startPoint x: 0, startPoint y: 0, endPoint x: 413, endPoint y: 260, distance: 488.0
click at [413, 260] on body at bounding box center [317, 147] width 634 height 294
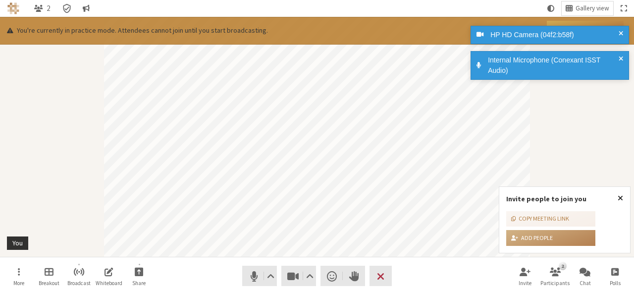
click at [621, 199] on span "Close popover" at bounding box center [620, 198] width 5 height 8
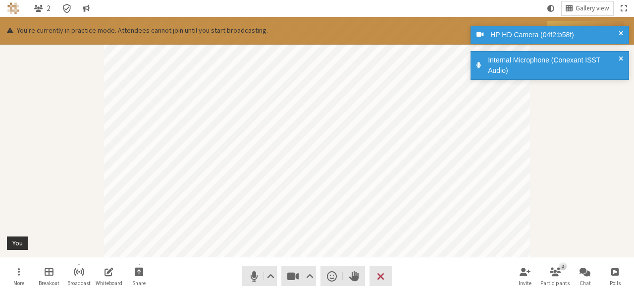
click at [620, 53] on div "Internal Microphone (Conexant ISST Audio)" at bounding box center [549, 65] width 158 height 29
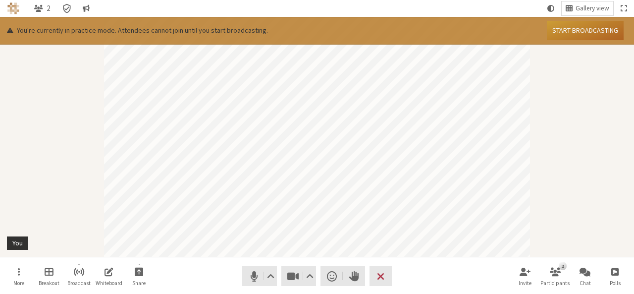
click at [583, 30] on button "Start broadcasting" at bounding box center [585, 30] width 77 height 19
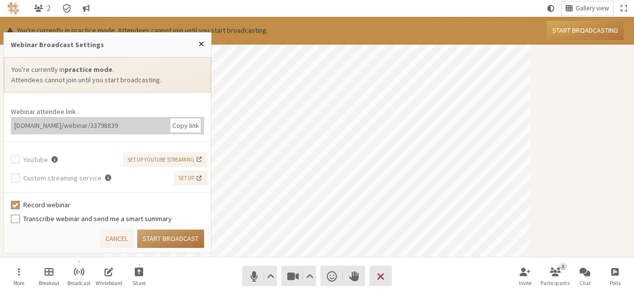
click at [173, 241] on button "Start broadcast" at bounding box center [170, 238] width 67 height 18
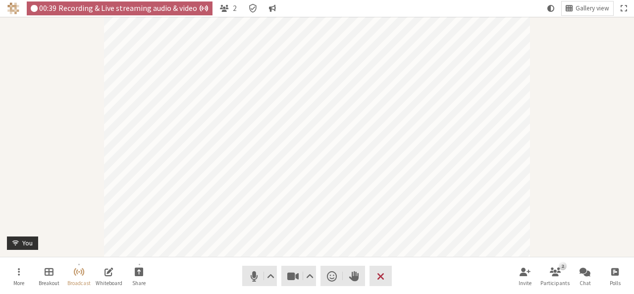
click at [242, 275] on nav "More Breakout Broadcast Whiteboard Share Audio Video Send a reaction Raise hand…" at bounding box center [317, 275] width 624 height 37
click at [254, 277] on span "Mute (Alt+A)" at bounding box center [254, 276] width 14 height 14
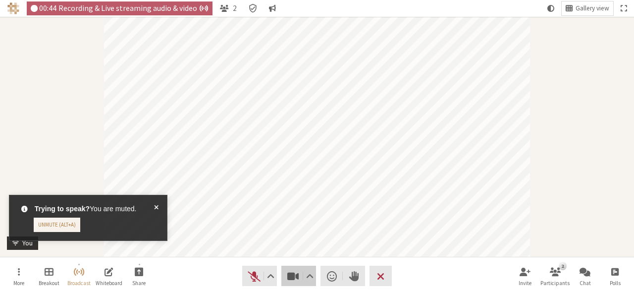
click at [290, 275] on span "Stop video (Alt+V)" at bounding box center [293, 276] width 14 height 14
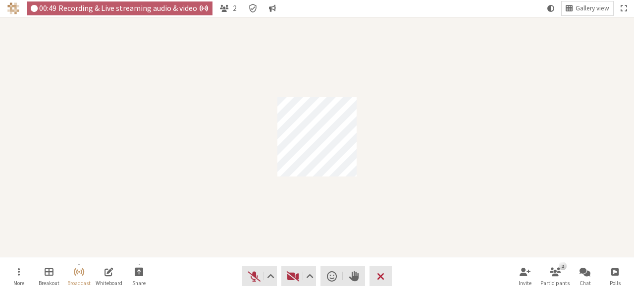
click at [385, 280] on button "Leave" at bounding box center [380, 275] width 22 height 20
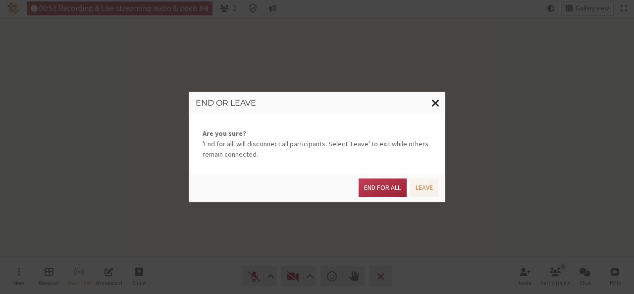
click at [434, 104] on span "Close modal" at bounding box center [435, 103] width 8 height 12
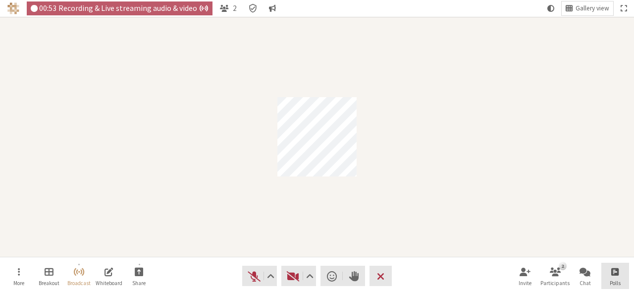
click at [615, 267] on span "Open poll" at bounding box center [614, 270] width 7 height 11
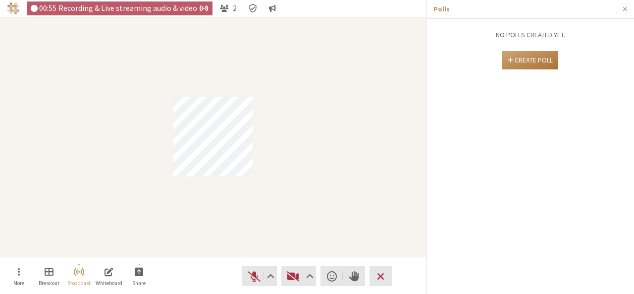
click at [530, 62] on button "Create poll" at bounding box center [530, 60] width 56 height 18
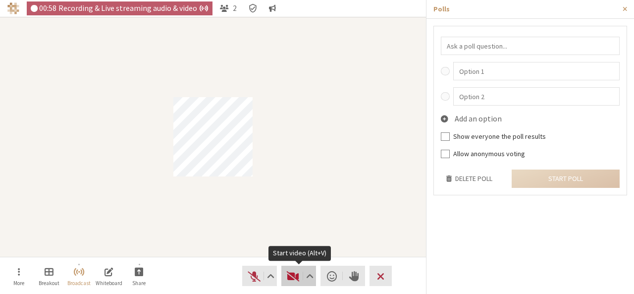
click at [291, 272] on span "Start video (Alt+V)" at bounding box center [293, 276] width 14 height 14
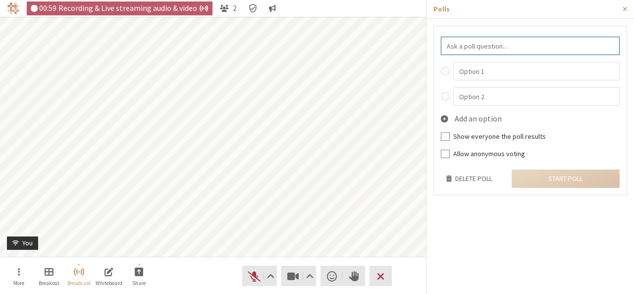
click at [477, 52] on input "text" at bounding box center [530, 46] width 179 height 18
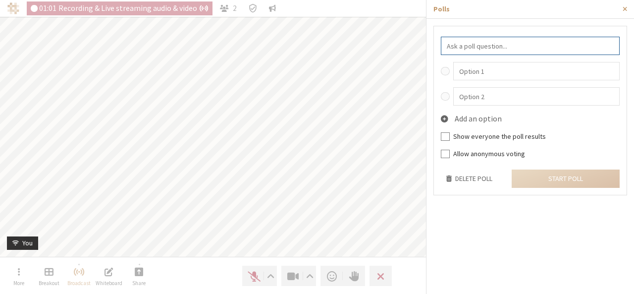
click at [477, 52] on input "text" at bounding box center [530, 46] width 179 height 18
type input "test"
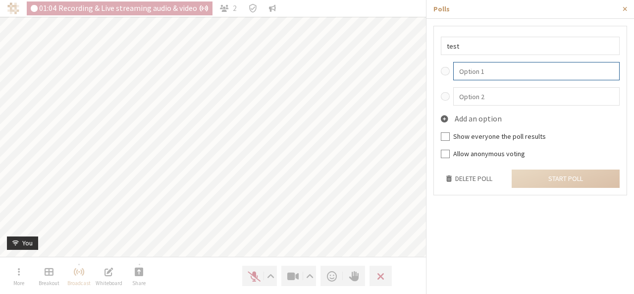
click at [477, 65] on input "text" at bounding box center [536, 71] width 167 height 18
type input "Y"
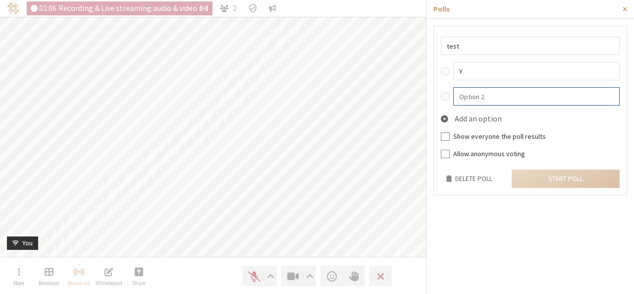
click at [477, 100] on input "text" at bounding box center [536, 96] width 167 height 18
type input "N"
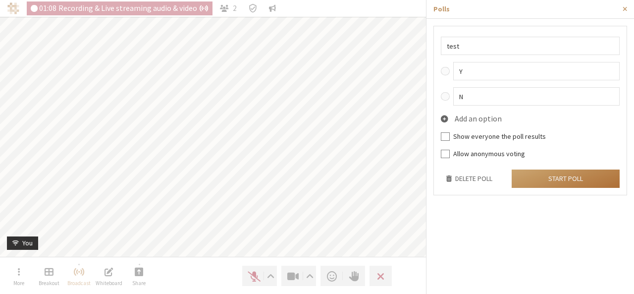
click at [555, 181] on button "Start poll" at bounding box center [566, 178] width 108 height 18
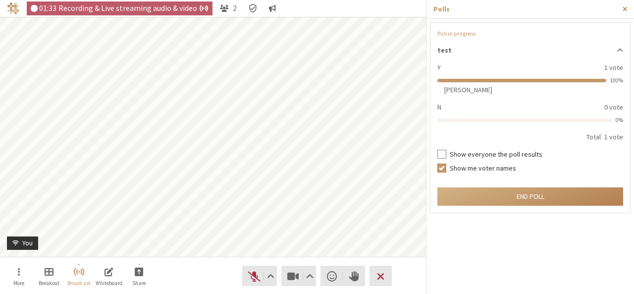
click at [624, 11] on span "Close sidebar" at bounding box center [624, 8] width 4 height 7
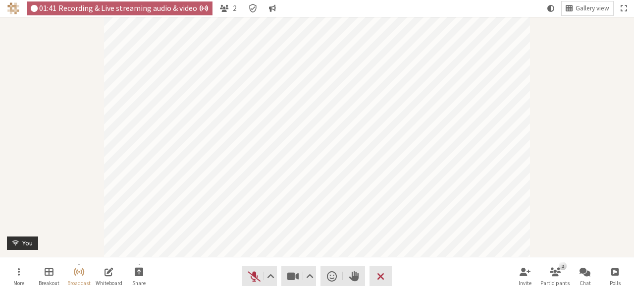
click at [580, 95] on div "Participant" at bounding box center [317, 137] width 634 height 240
click at [379, 274] on span "End or leave meeting" at bounding box center [380, 276] width 7 height 14
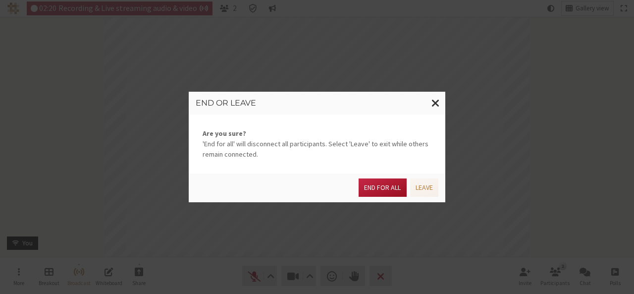
click at [387, 188] on button "End for all" at bounding box center [383, 187] width 48 height 18
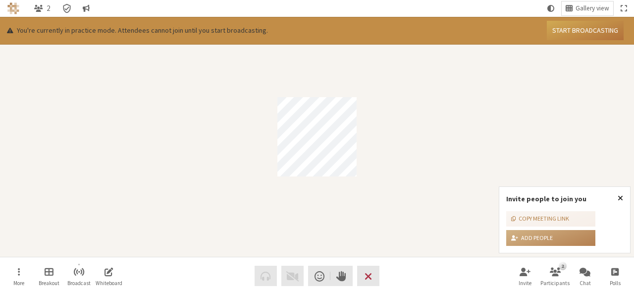
click at [619, 198] on span "Close popover" at bounding box center [620, 198] width 5 height 8
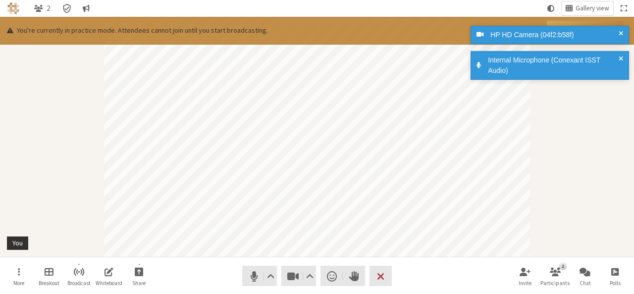
click at [619, 32] on span at bounding box center [621, 35] width 4 height 10
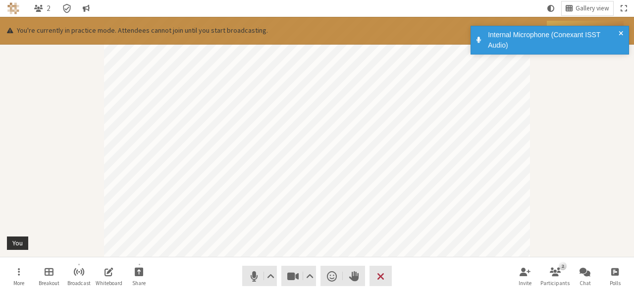
click at [620, 36] on span at bounding box center [621, 40] width 4 height 21
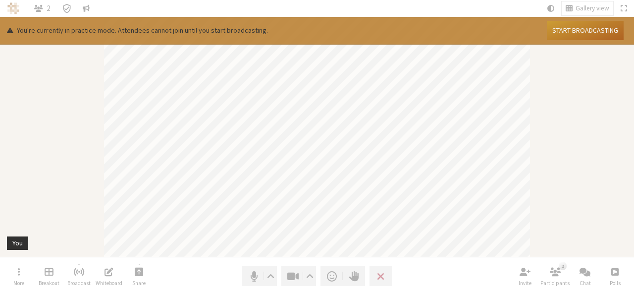
click at [572, 30] on button "Start broadcasting" at bounding box center [585, 30] width 77 height 19
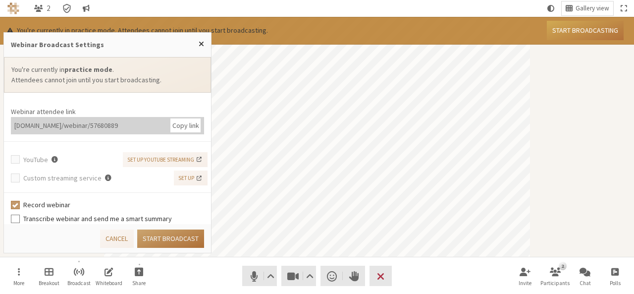
click at [170, 235] on button "Start broadcast" at bounding box center [170, 238] width 67 height 18
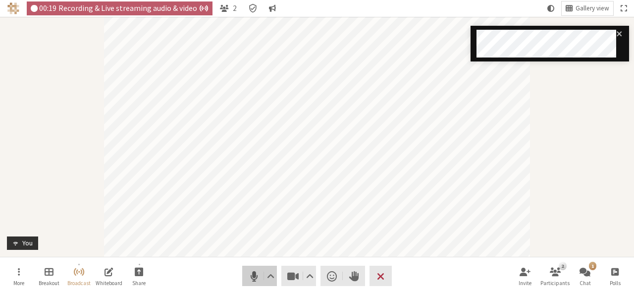
click at [256, 277] on span "Mute (Alt+A)" at bounding box center [254, 276] width 14 height 14
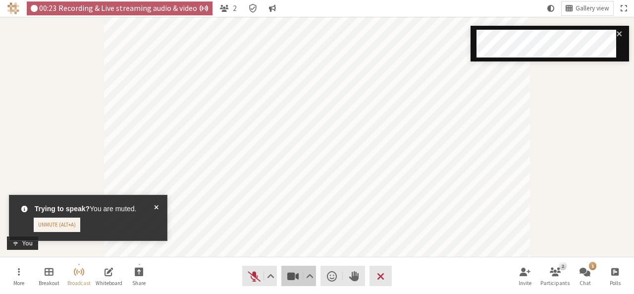
click at [294, 276] on span "Stop video (Alt+V)" at bounding box center [293, 276] width 14 height 14
click at [294, 276] on span "Start video (Alt+V)" at bounding box center [293, 276] width 14 height 14
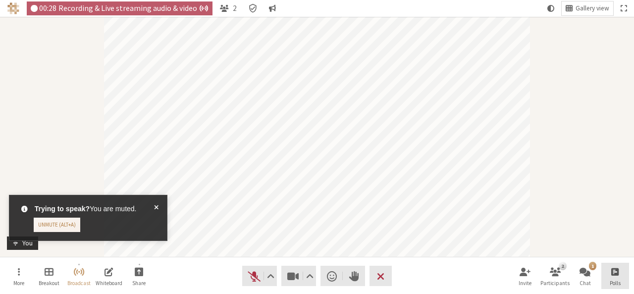
click at [614, 270] on span "Open poll" at bounding box center [614, 270] width 7 height 11
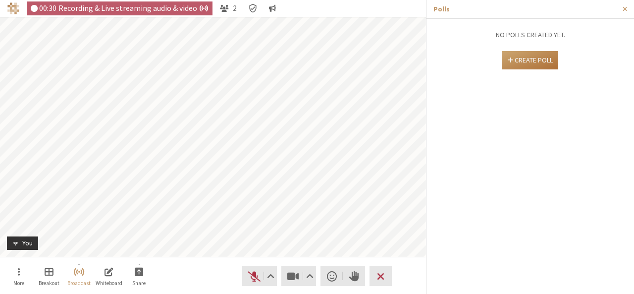
click at [525, 65] on button "Create poll" at bounding box center [530, 60] width 56 height 18
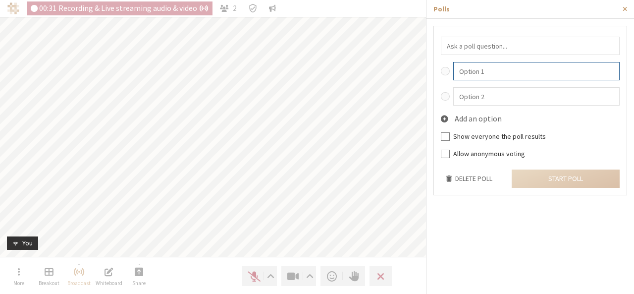
click at [525, 65] on input "text" at bounding box center [536, 71] width 167 height 18
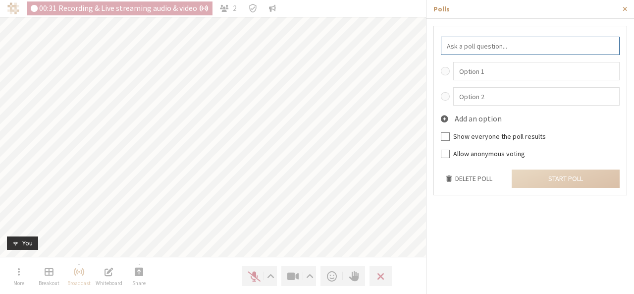
click at [521, 50] on input "text" at bounding box center [530, 46] width 179 height 18
type input "test"
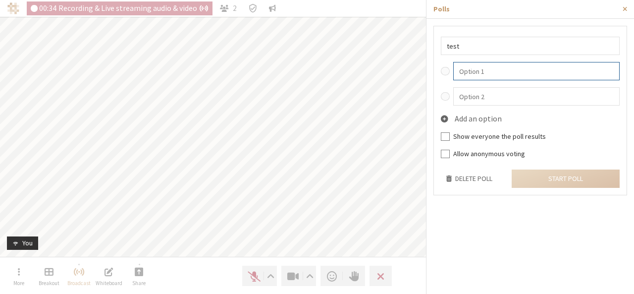
click at [517, 64] on input "text" at bounding box center [536, 71] width 167 height 18
type input "Y"
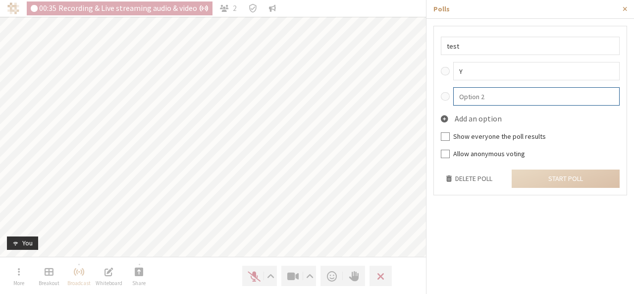
click at [516, 87] on input "text" at bounding box center [536, 96] width 167 height 18
type input "N"
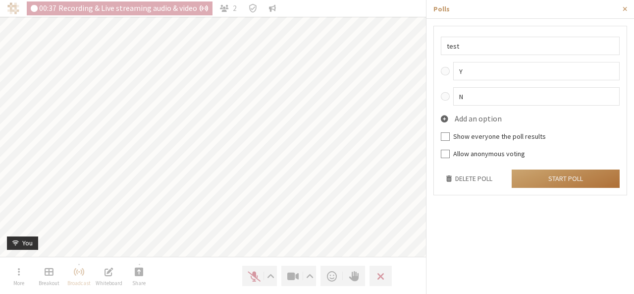
click at [545, 175] on button "Start poll" at bounding box center [566, 178] width 108 height 18
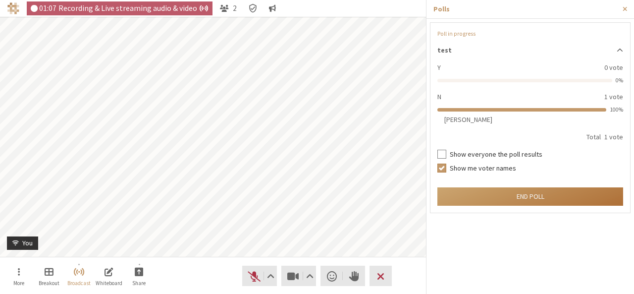
click at [525, 194] on button "End poll" at bounding box center [530, 196] width 186 height 18
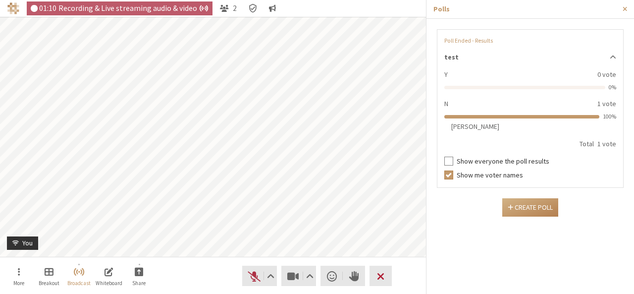
click at [385, 272] on button "Leave" at bounding box center [380, 275] width 22 height 20
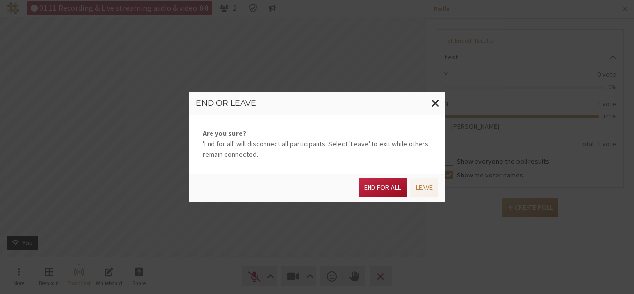
click at [386, 183] on button "End for all" at bounding box center [383, 187] width 48 height 18
